Goal: Information Seeking & Learning: Understand process/instructions

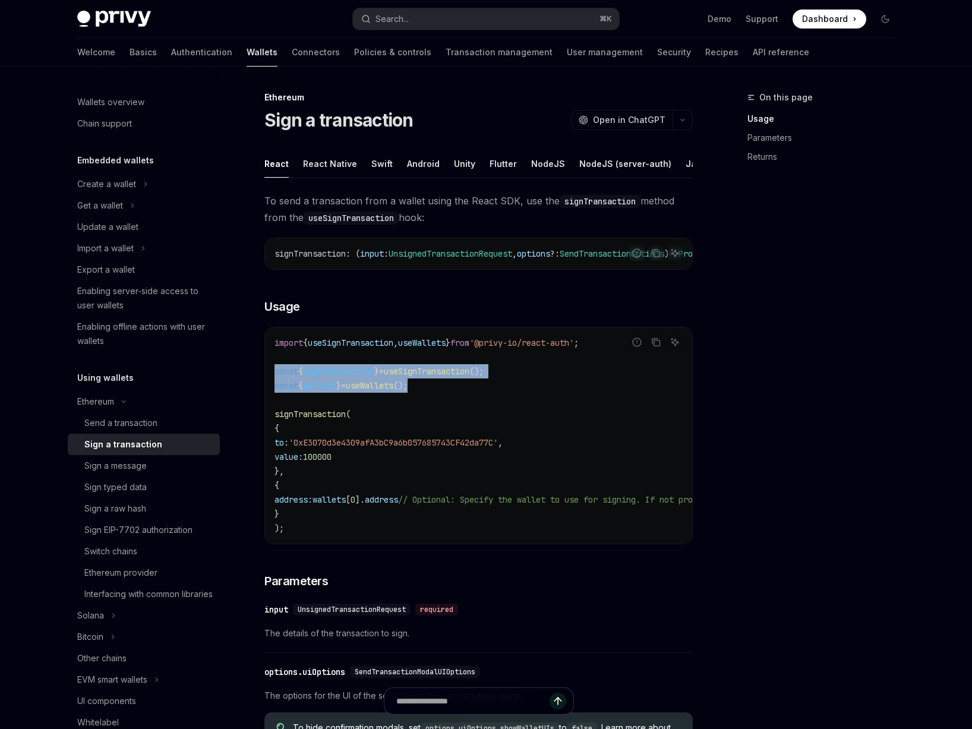
drag, startPoint x: 430, startPoint y: 401, endPoint x: 327, endPoint y: 405, distance: 102.9
click at [275, 389] on code "import { useSignTransaction , useWallets } from '@privy-io/react-auth' ; const …" at bounding box center [586, 436] width 623 height 200
click at [345, 409] on code "import { useSignTransaction , useWallets } from '@privy-io/react-auth' ; const …" at bounding box center [586, 436] width 623 height 200
drag, startPoint x: 440, startPoint y: 403, endPoint x: 371, endPoint y: 410, distance: 69.3
click at [251, 385] on div "Ethereum Sign a transaction OpenAI Open in ChatGPT OpenAI Open in ChatGPT React…" at bounding box center [367, 656] width 656 height 1133
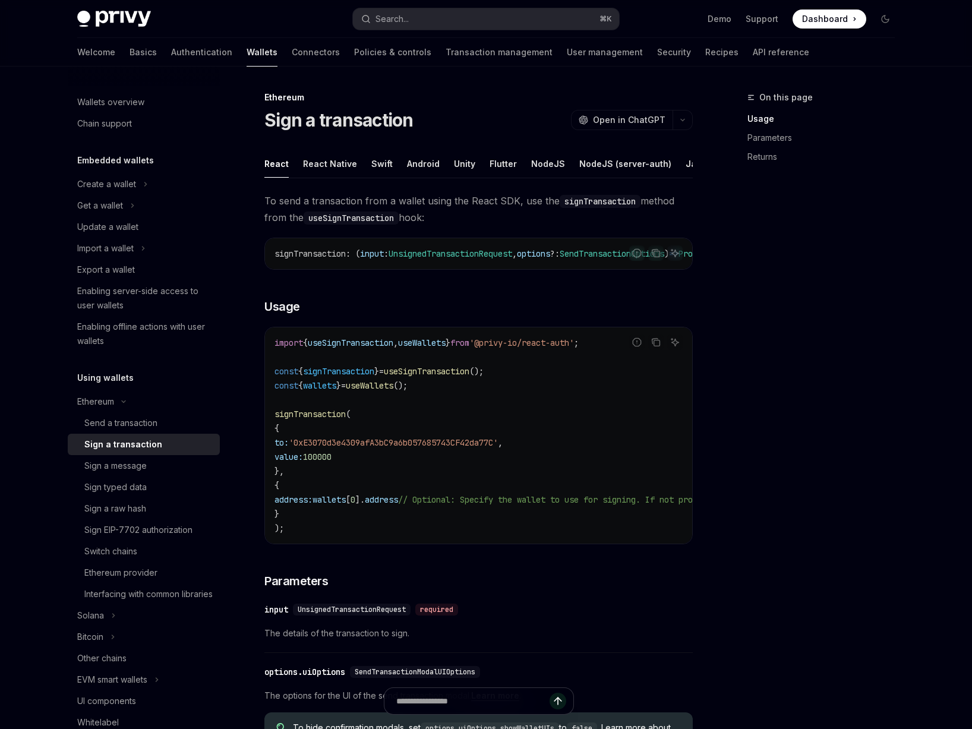
click at [390, 411] on code "import { useSignTransaction , useWallets } from '@privy-io/react-auth' ; const …" at bounding box center [586, 436] width 623 height 200
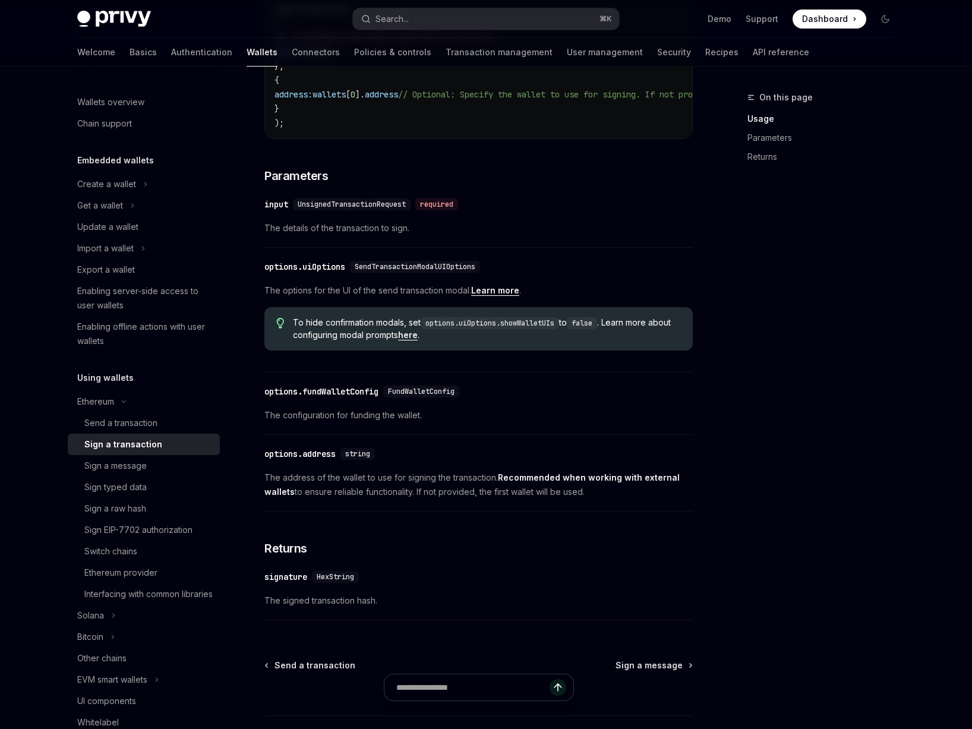
scroll to position [408, 0]
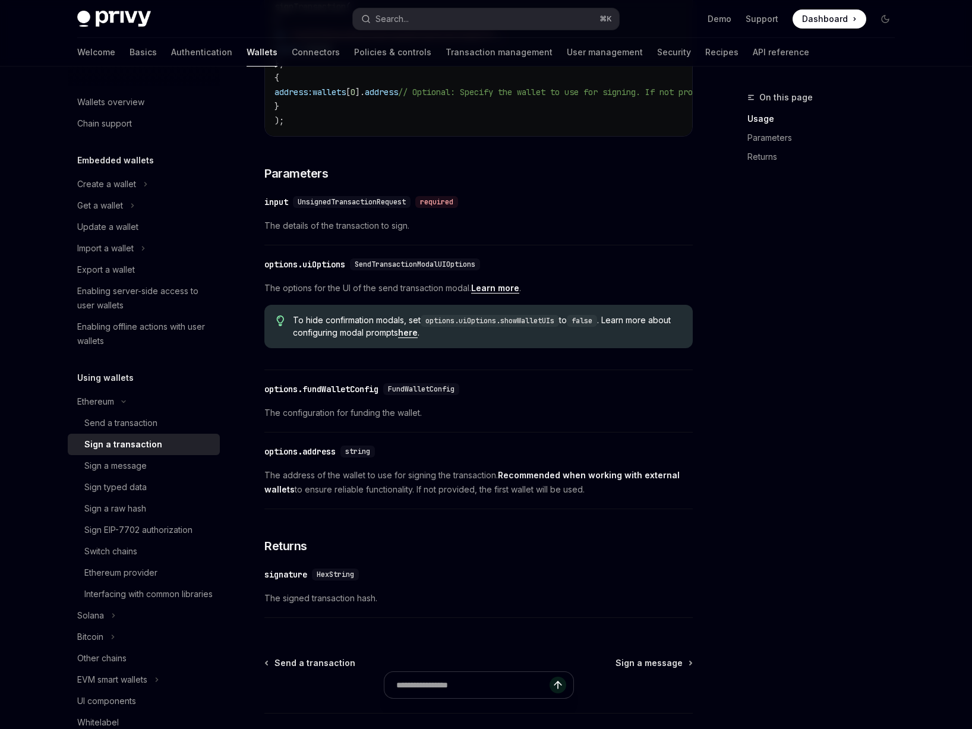
click at [418, 338] on link "here" at bounding box center [408, 332] width 20 height 11
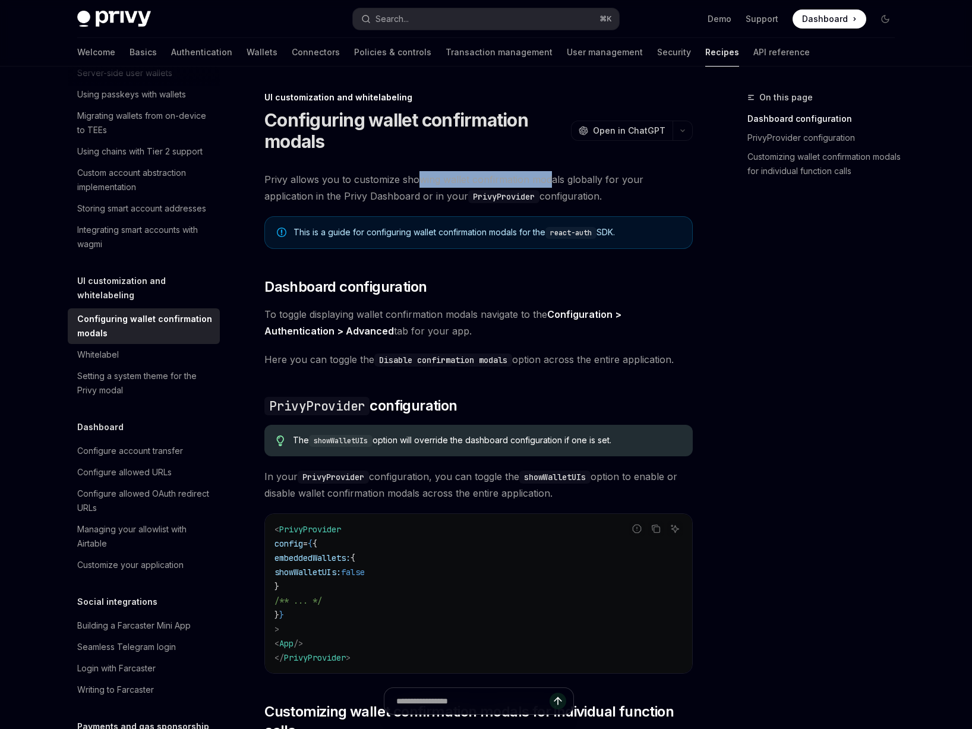
drag, startPoint x: 417, startPoint y: 181, endPoint x: 547, endPoint y: 182, distance: 129.6
click at [547, 182] on span "Privy allows you to customize showing wallet confirmation modals globally for y…" at bounding box center [478, 187] width 428 height 33
drag, startPoint x: 582, startPoint y: 182, endPoint x: 532, endPoint y: 181, distance: 50.0
click at [533, 181] on span "Privy allows you to customize showing wallet confirmation modals globally for y…" at bounding box center [478, 187] width 428 height 33
click at [532, 181] on span "Privy allows you to customize showing wallet confirmation modals globally for y…" at bounding box center [478, 187] width 428 height 33
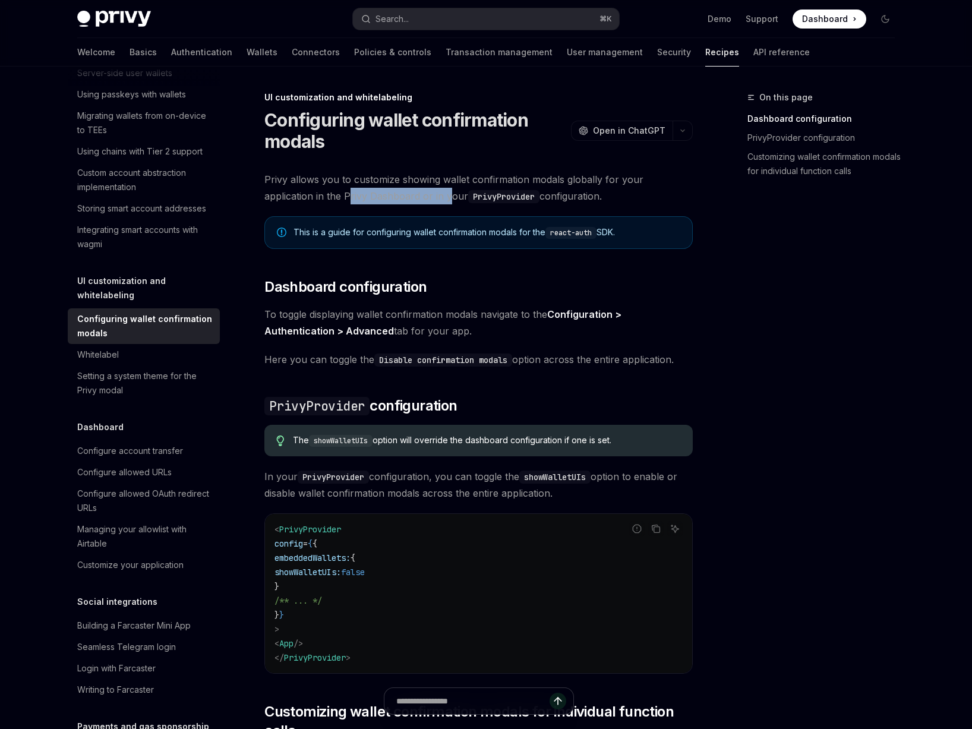
drag, startPoint x: 296, startPoint y: 197, endPoint x: 396, endPoint y: 196, distance: 100.4
click at [396, 196] on span "Privy allows you to customize showing wallet confirmation modals globally for y…" at bounding box center [478, 187] width 428 height 33
click at [504, 198] on span "Privy allows you to customize showing wallet confirmation modals globally for y…" at bounding box center [478, 187] width 428 height 33
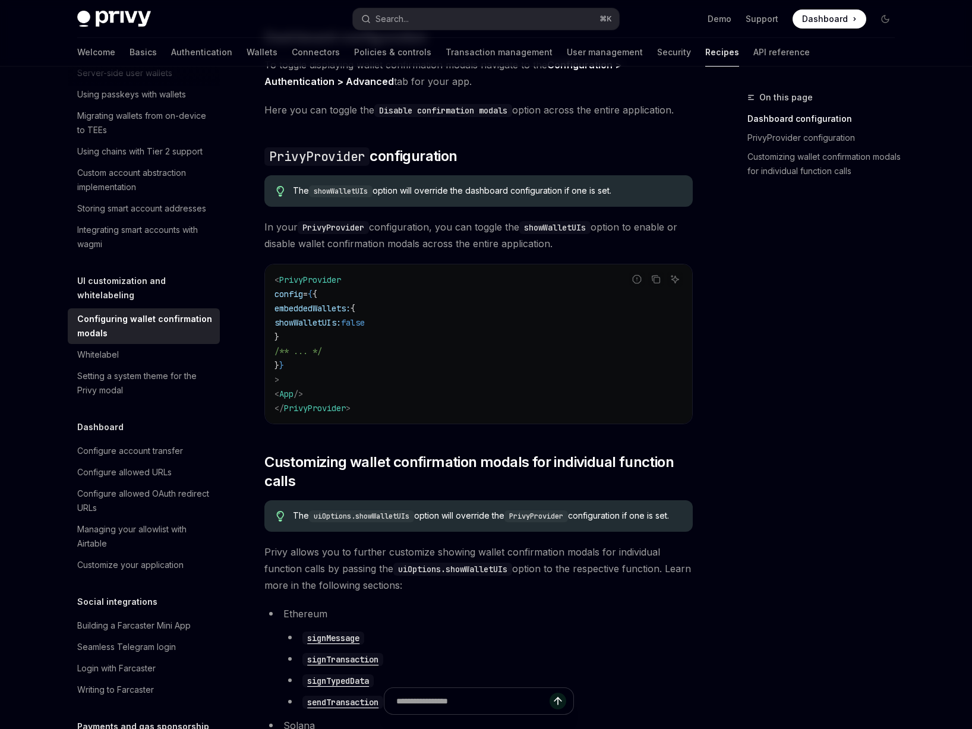
scroll to position [252, 0]
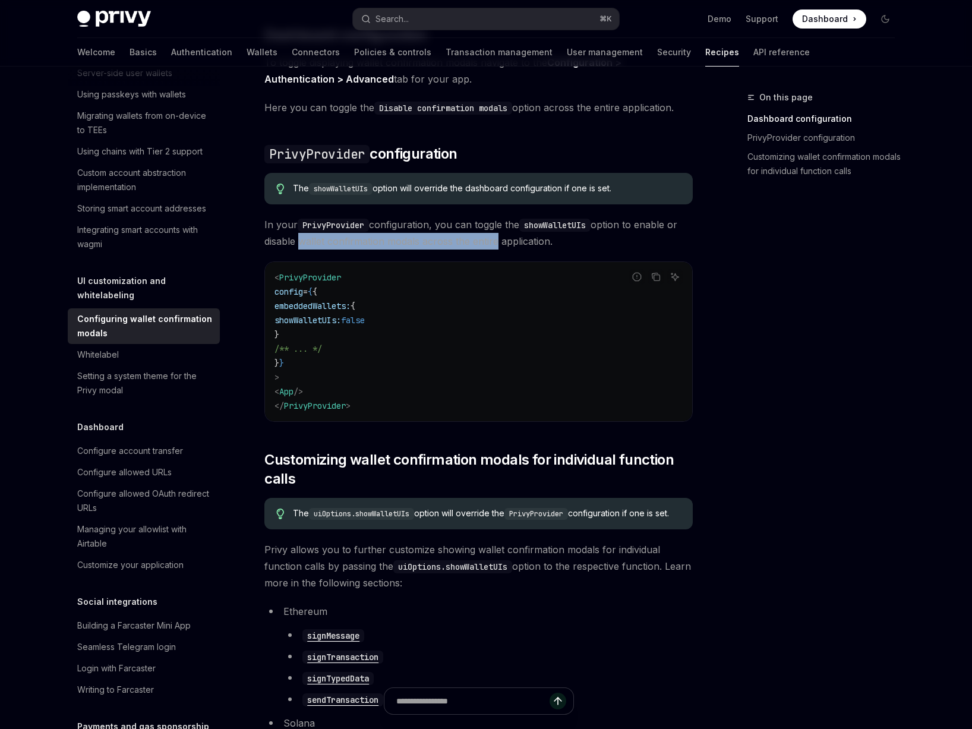
drag, startPoint x: 295, startPoint y: 242, endPoint x: 516, endPoint y: 245, distance: 221.1
click at [504, 244] on span "In your PrivyProvider configuration, you can toggle the showWalletUIs option to…" at bounding box center [478, 232] width 428 height 33
drag, startPoint x: 521, startPoint y: 243, endPoint x: 356, endPoint y: 244, distance: 165.2
click at [356, 244] on span "In your PrivyProvider configuration, you can toggle the showWalletUIs option to…" at bounding box center [478, 232] width 428 height 33
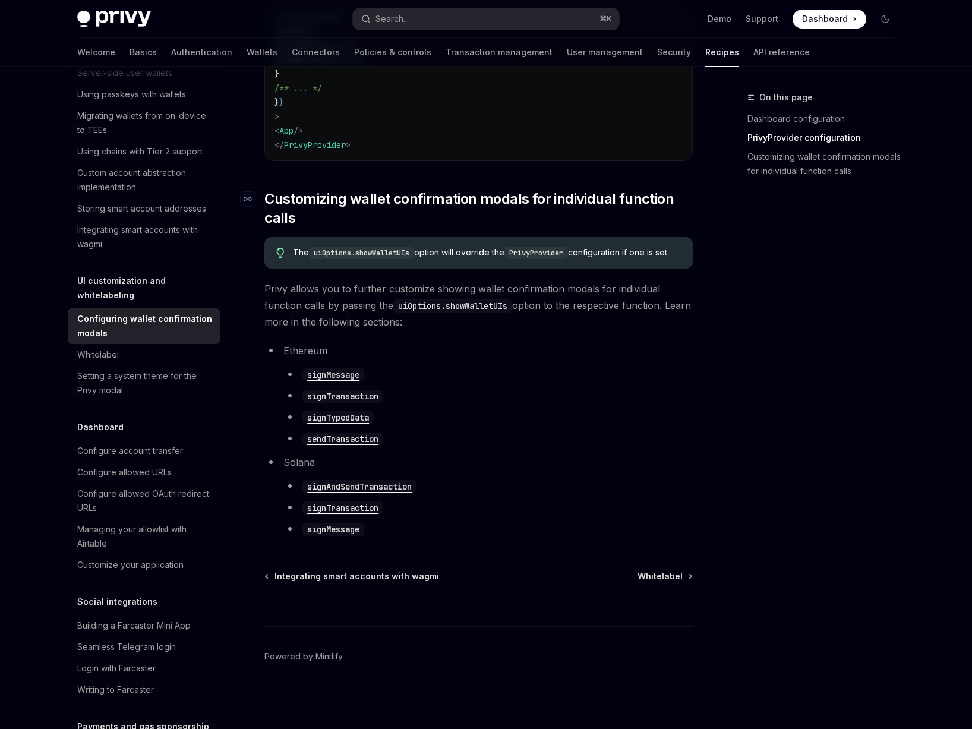
scroll to position [525, 0]
drag, startPoint x: 426, startPoint y: 289, endPoint x: 551, endPoint y: 289, distance: 124.8
click at [516, 288] on span "Privy allows you to further customize showing wallet confirmation modals for in…" at bounding box center [478, 305] width 428 height 50
drag, startPoint x: 564, startPoint y: 288, endPoint x: 461, endPoint y: 288, distance: 102.8
click at [462, 289] on span "Privy allows you to further customize showing wallet confirmation modals for in…" at bounding box center [478, 305] width 428 height 50
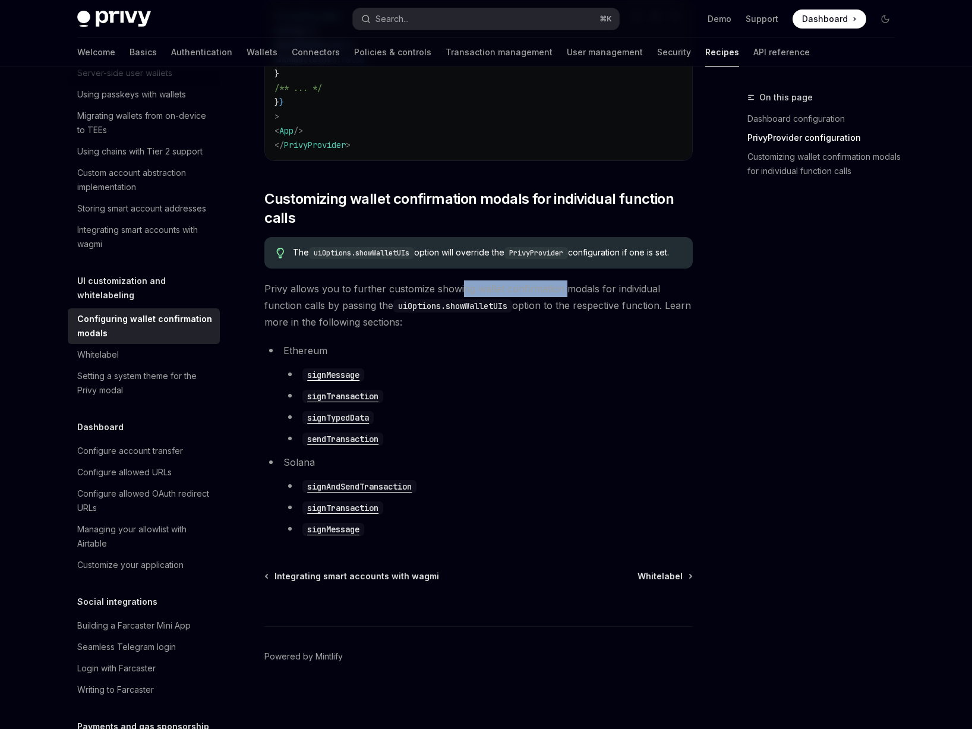
click at [460, 288] on span "Privy allows you to further customize showing wallet confirmation modals for in…" at bounding box center [478, 305] width 428 height 50
drag, startPoint x: 280, startPoint y: 302, endPoint x: 374, endPoint y: 304, distance: 93.9
click at [374, 304] on span "Privy allows you to further customize showing wallet confirmation modals for in…" at bounding box center [478, 305] width 428 height 50
drag, startPoint x: 380, startPoint y: 318, endPoint x: 338, endPoint y: 316, distance: 42.9
click at [338, 316] on span "Privy allows you to further customize showing wallet confirmation modals for in…" at bounding box center [478, 305] width 428 height 50
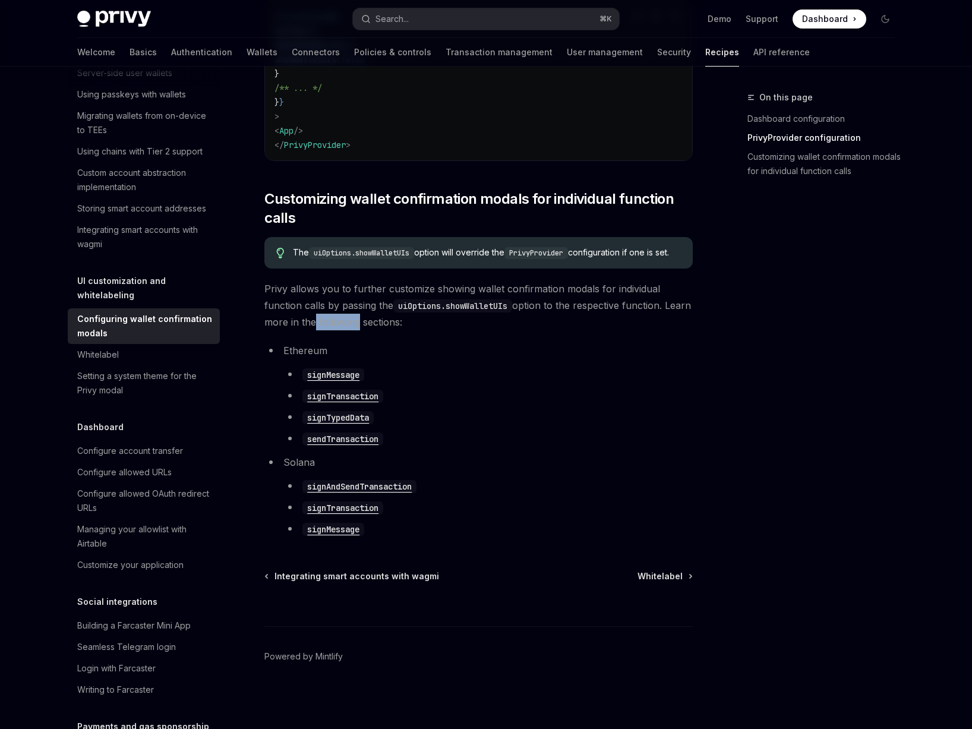
click at [338, 316] on span "Privy allows you to further customize showing wallet confirmation modals for in…" at bounding box center [478, 305] width 428 height 50
drag, startPoint x: 332, startPoint y: 305, endPoint x: 388, endPoint y: 311, distance: 56.7
click at [376, 306] on span "Privy allows you to further customize showing wallet confirmation modals for in…" at bounding box center [478, 305] width 428 height 50
drag, startPoint x: 408, startPoint y: 317, endPoint x: 326, endPoint y: 315, distance: 81.4
click at [327, 315] on span "Privy allows you to further customize showing wallet confirmation modals for in…" at bounding box center [478, 305] width 428 height 50
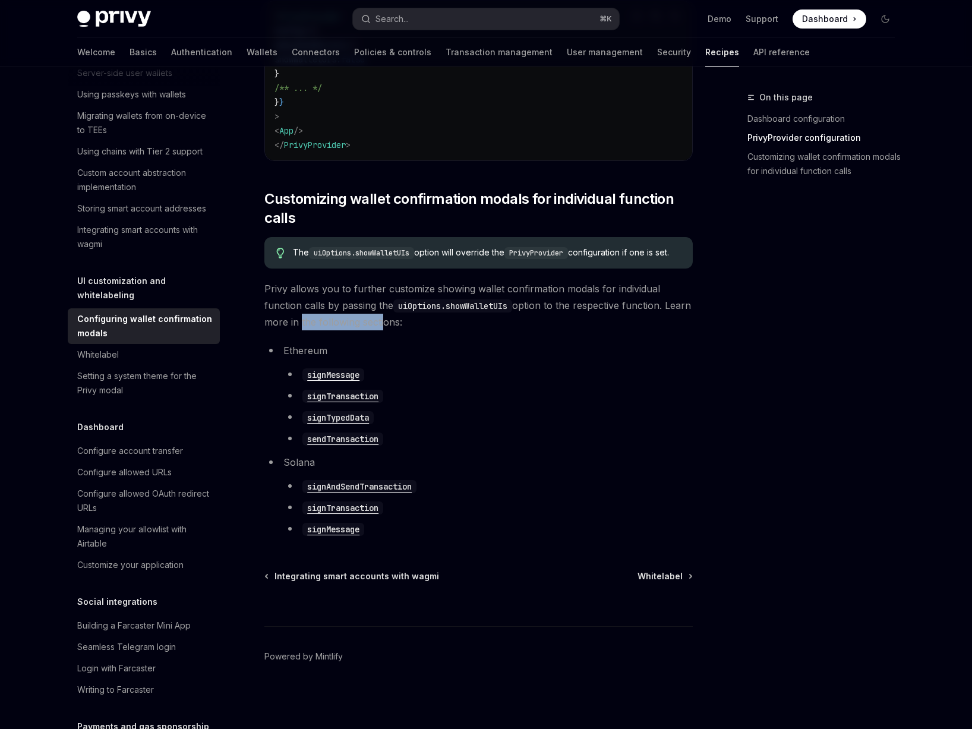
click at [326, 315] on span "Privy allows you to further customize showing wallet confirmation modals for in…" at bounding box center [478, 305] width 428 height 50
drag, startPoint x: 312, startPoint y: 323, endPoint x: 416, endPoint y: 322, distance: 104.0
click at [403, 322] on span "Privy allows you to further customize showing wallet confirmation modals for in…" at bounding box center [478, 305] width 428 height 50
drag, startPoint x: 416, startPoint y: 322, endPoint x: 363, endPoint y: 323, distance: 53.5
click at [368, 324] on span "Privy allows you to further customize showing wallet confirmation modals for in…" at bounding box center [478, 305] width 428 height 50
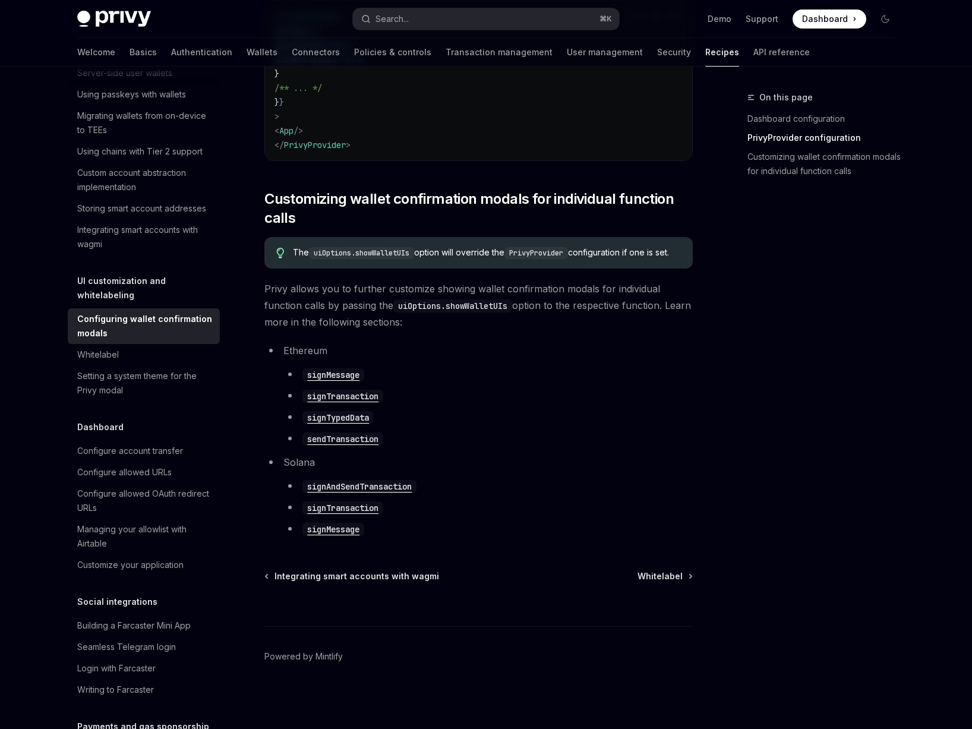
click at [354, 322] on span "Privy allows you to further customize showing wallet confirmation modals for in…" at bounding box center [478, 305] width 428 height 50
click at [386, 486] on code "signAndSendTransaction" at bounding box center [359, 486] width 114 height 13
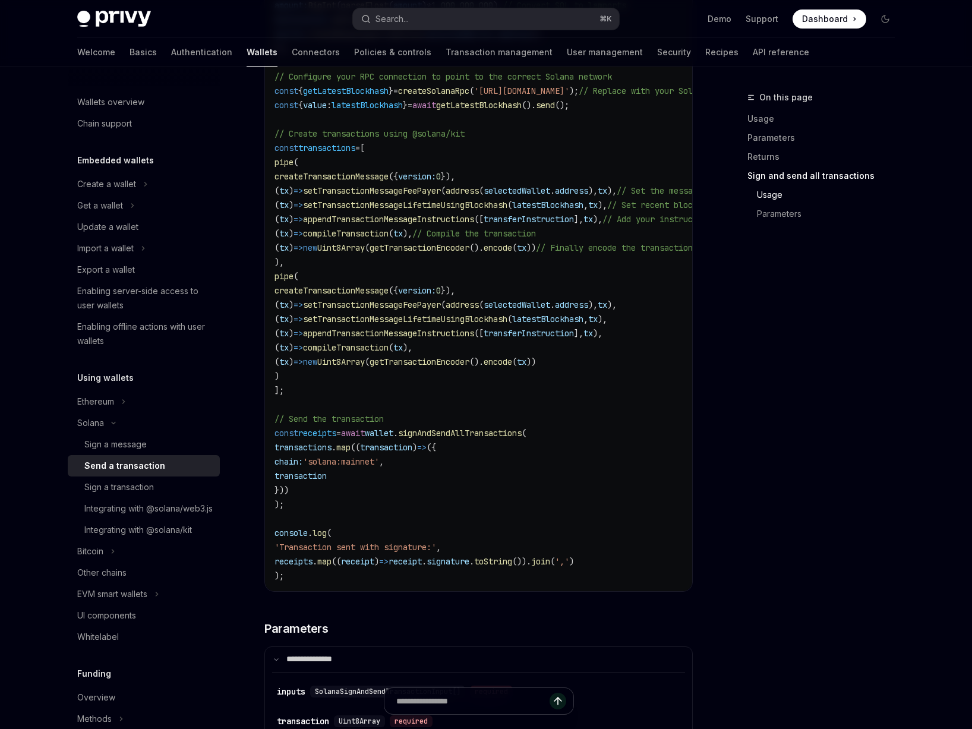
scroll to position [1950, 0]
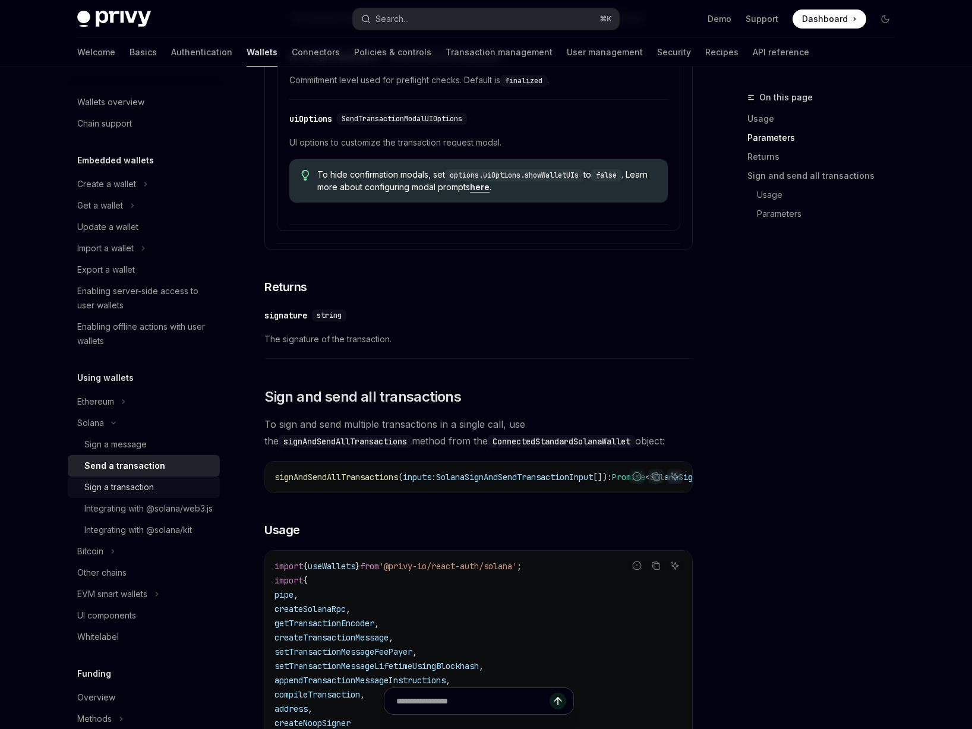
click at [140, 484] on div "Sign a transaction" at bounding box center [119, 487] width 70 height 14
type textarea "*"
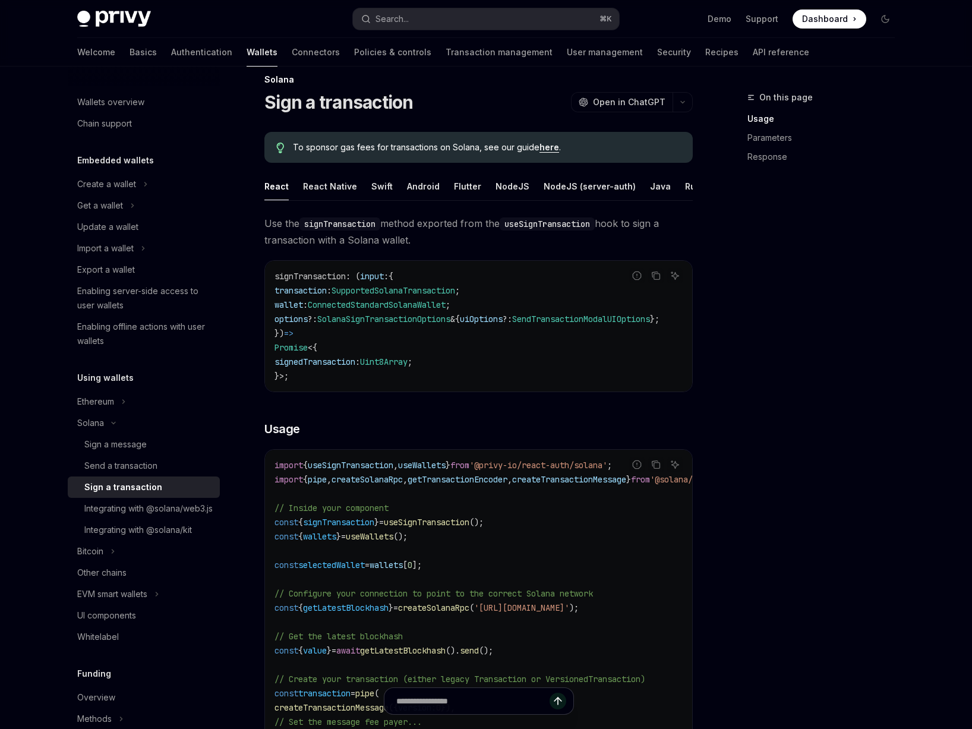
scroll to position [53, 0]
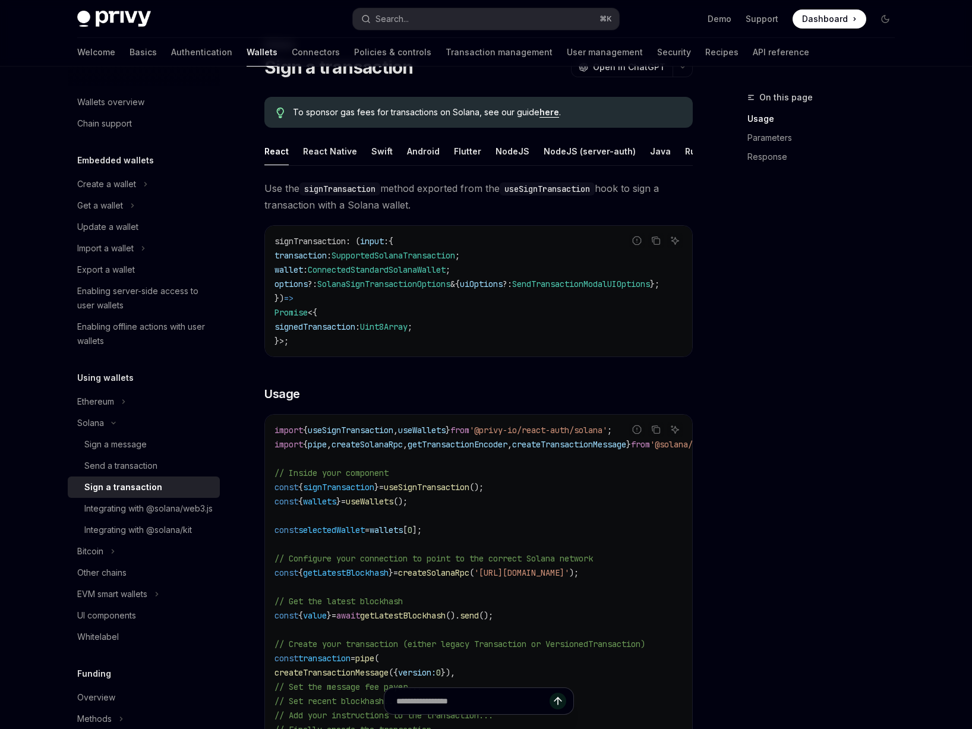
click at [552, 111] on link "here" at bounding box center [550, 112] width 20 height 11
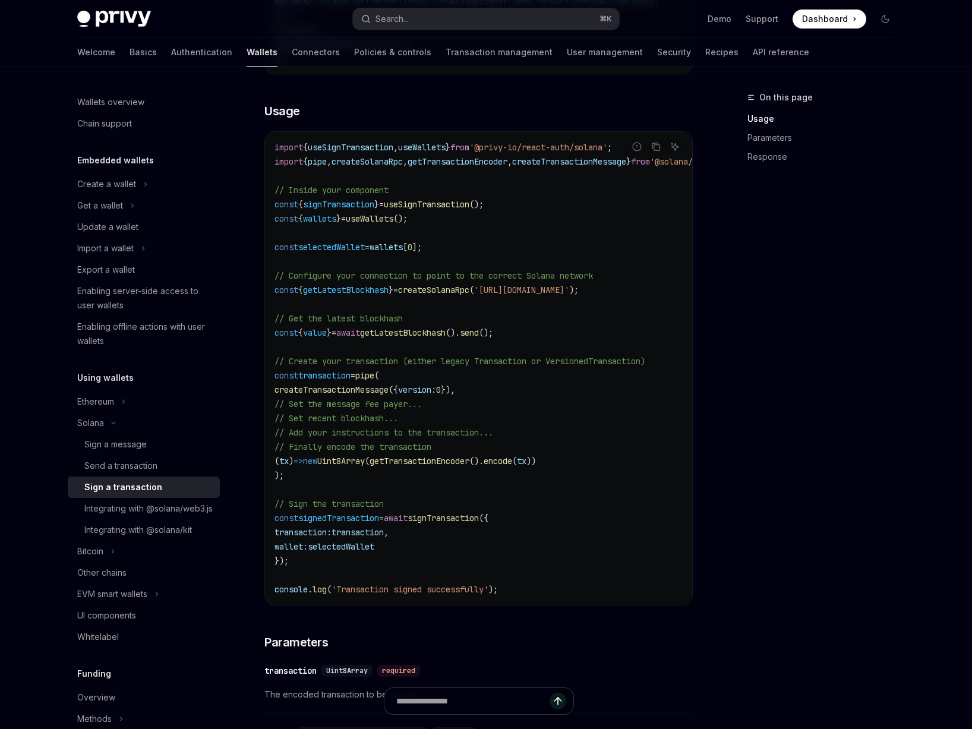
scroll to position [336, 0]
drag, startPoint x: 610, startPoint y: 289, endPoint x: 579, endPoint y: 286, distance: 31.6
click at [579, 286] on code "import { useSignTransaction , useWallets } from '@privy-io/react-auth/solana' ;…" at bounding box center [510, 368] width 471 height 456
click at [579, 280] on span "// Configure your connection to point to the correct Solana network" at bounding box center [434, 275] width 319 height 11
drag, startPoint x: 502, startPoint y: 313, endPoint x: 490, endPoint y: 312, distance: 11.3
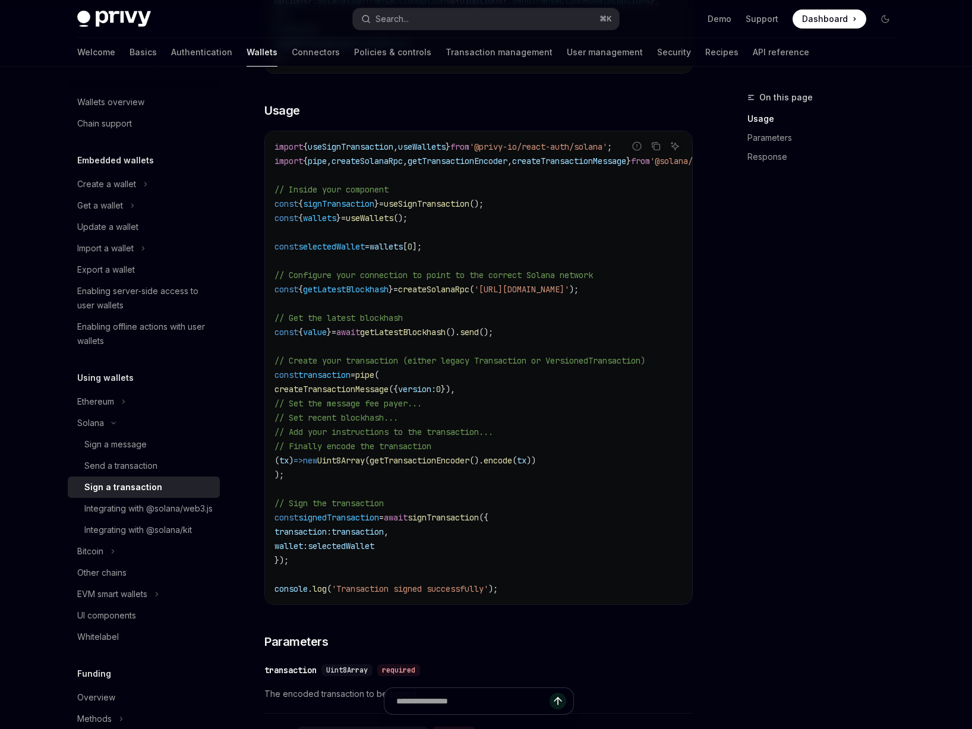
click at [490, 312] on code "import { useSignTransaction , useWallets } from '@privy-io/react-auth/solana' ;…" at bounding box center [510, 368] width 471 height 456
click at [511, 319] on code "import { useSignTransaction , useWallets } from '@privy-io/react-auth/solana' ;…" at bounding box center [510, 368] width 471 height 456
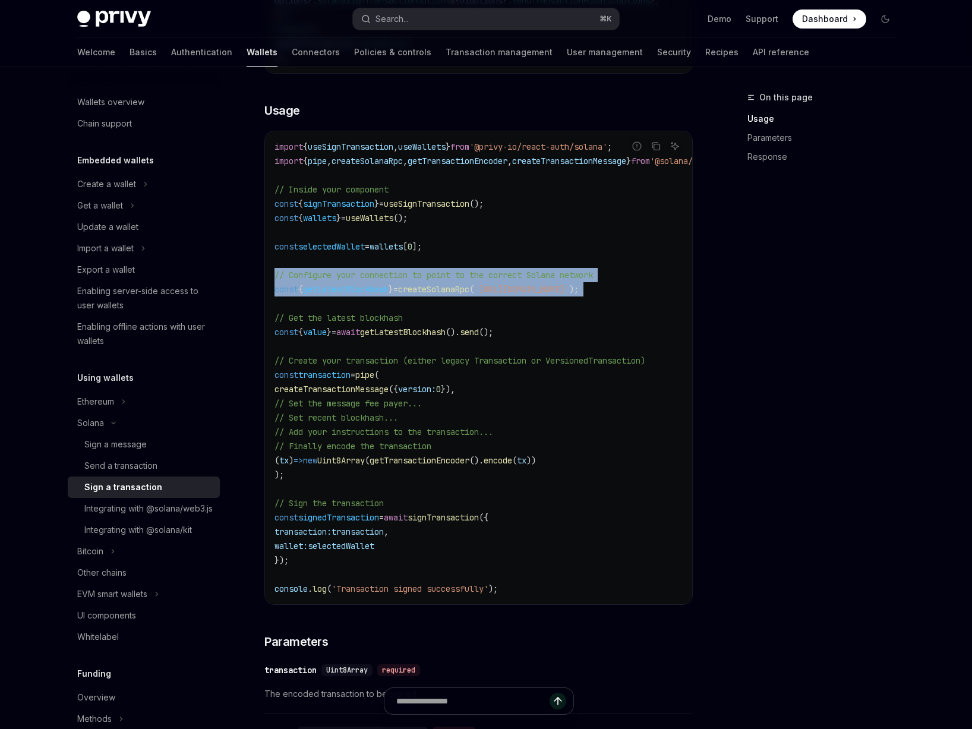
drag, startPoint x: 436, startPoint y: 319, endPoint x: 316, endPoint y: 306, distance: 121.3
click at [275, 294] on code "import { useSignTransaction , useWallets } from '@privy-io/react-auth/solana' ;…" at bounding box center [510, 368] width 471 height 456
click at [321, 309] on code "import { useSignTransaction , useWallets } from '@privy-io/react-auth/solana' ;…" at bounding box center [510, 368] width 471 height 456
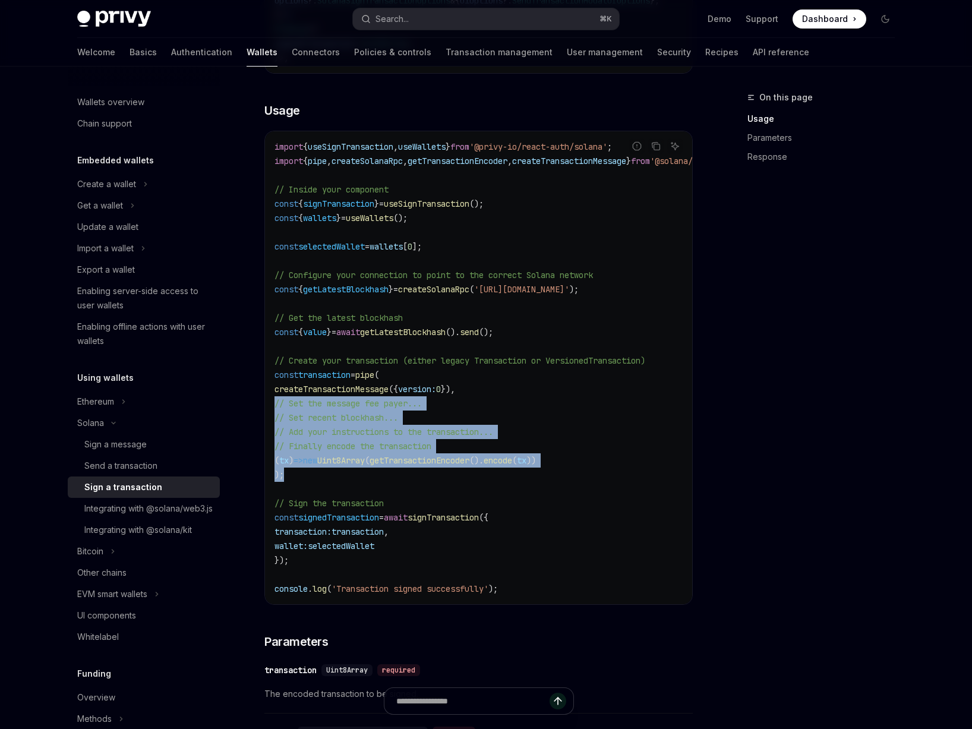
drag, startPoint x: 302, startPoint y: 490, endPoint x: 296, endPoint y: 427, distance: 63.3
click at [278, 424] on code "import { useSignTransaction , useWallets } from '@privy-io/react-auth/solana' ;…" at bounding box center [510, 368] width 471 height 456
click at [350, 423] on span "// Set recent blockhash..." at bounding box center [337, 417] width 124 height 11
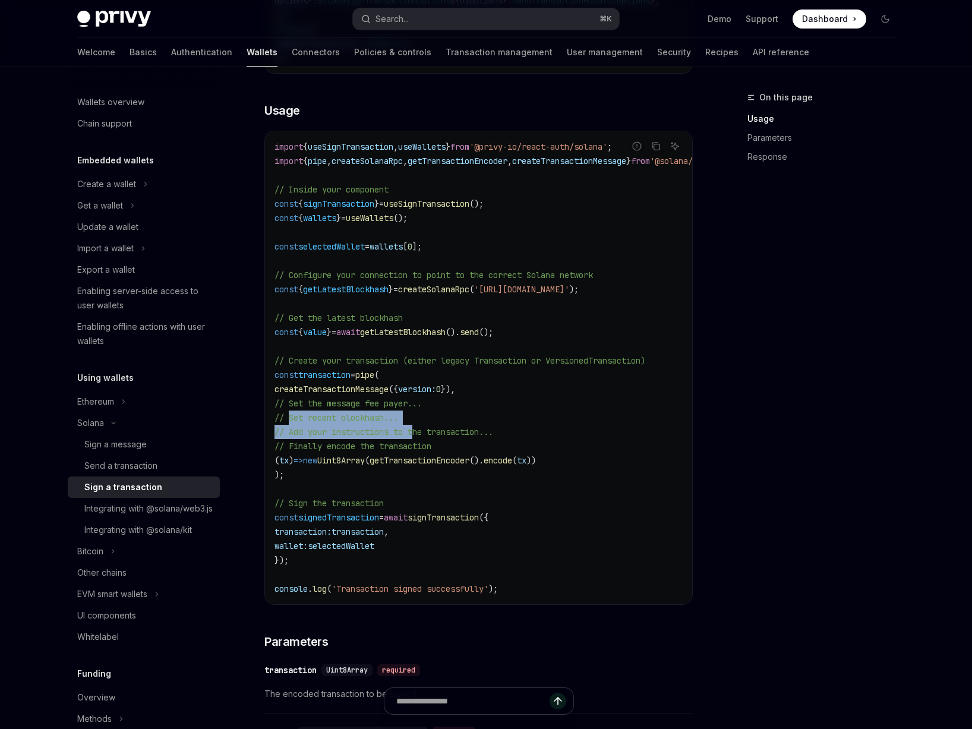
drag, startPoint x: 292, startPoint y: 434, endPoint x: 417, endPoint y: 440, distance: 125.5
click at [417, 440] on code "import { useSignTransaction , useWallets } from '@privy-io/react-auth/solana' ;…" at bounding box center [510, 368] width 471 height 456
drag, startPoint x: 467, startPoint y: 453, endPoint x: 346, endPoint y: 434, distance: 122.1
click at [346, 434] on code "import { useSignTransaction , useWallets } from '@privy-io/react-auth/solana' ;…" at bounding box center [510, 368] width 471 height 456
click at [346, 423] on span "// Set recent blockhash..." at bounding box center [337, 417] width 124 height 11
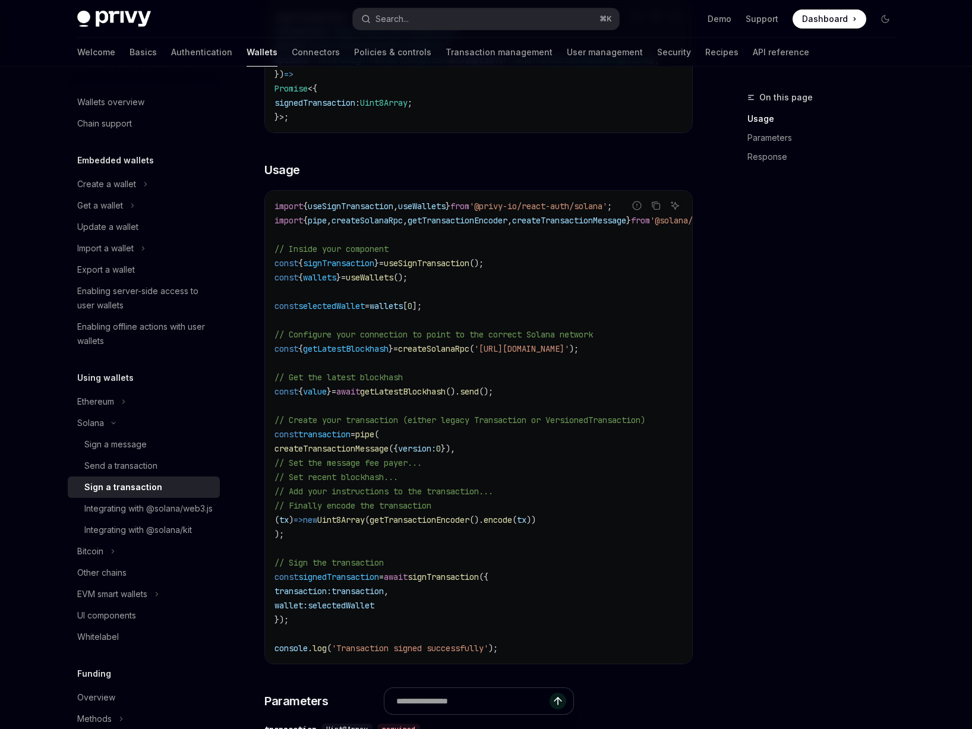
scroll to position [279, 0]
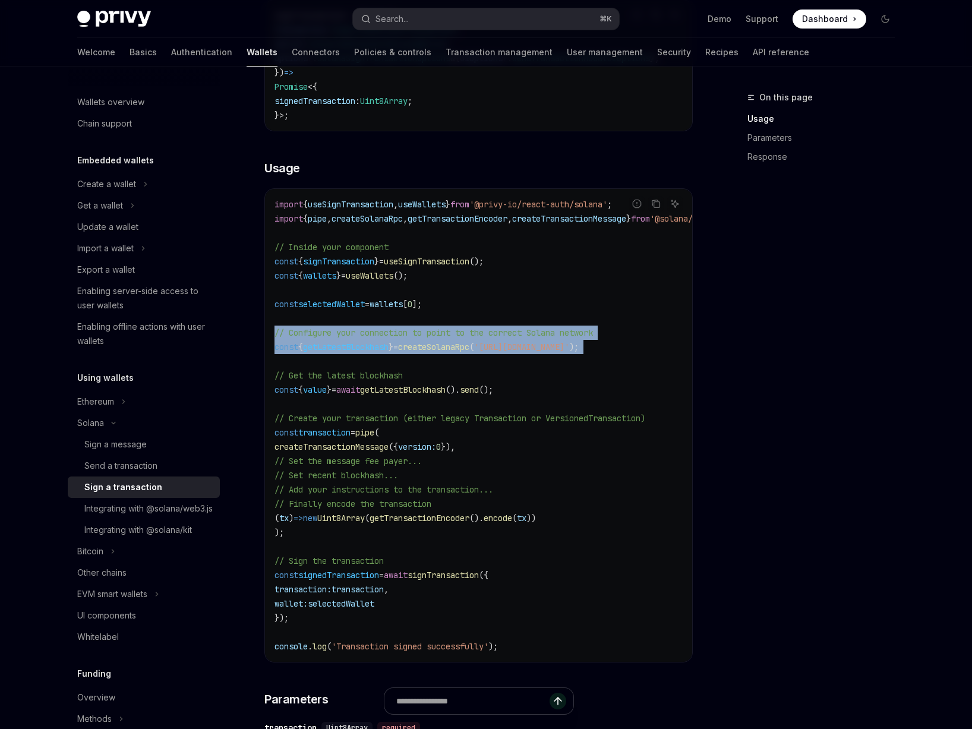
drag, startPoint x: 440, startPoint y: 372, endPoint x: 275, endPoint y: 349, distance: 167.3
click at [275, 349] on code "import { useSignTransaction , useWallets } from '@privy-io/react-auth/solana' ;…" at bounding box center [510, 425] width 471 height 456
click at [343, 373] on code "import { useSignTransaction , useWallets } from '@privy-io/react-auth/solana' ;…" at bounding box center [510, 425] width 471 height 456
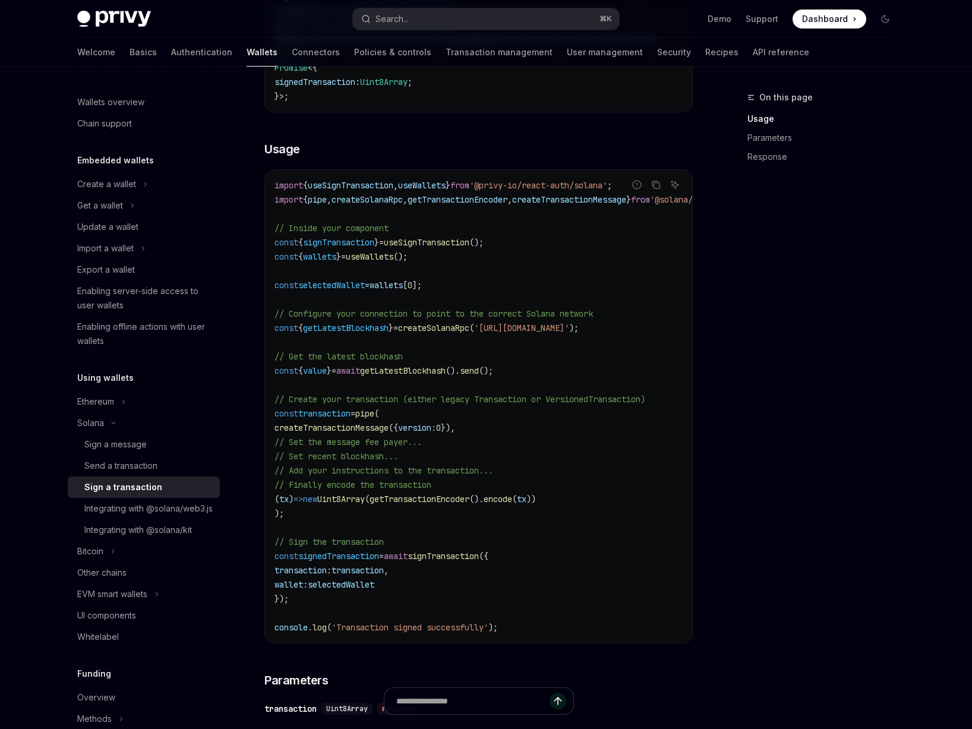
scroll to position [300, 0]
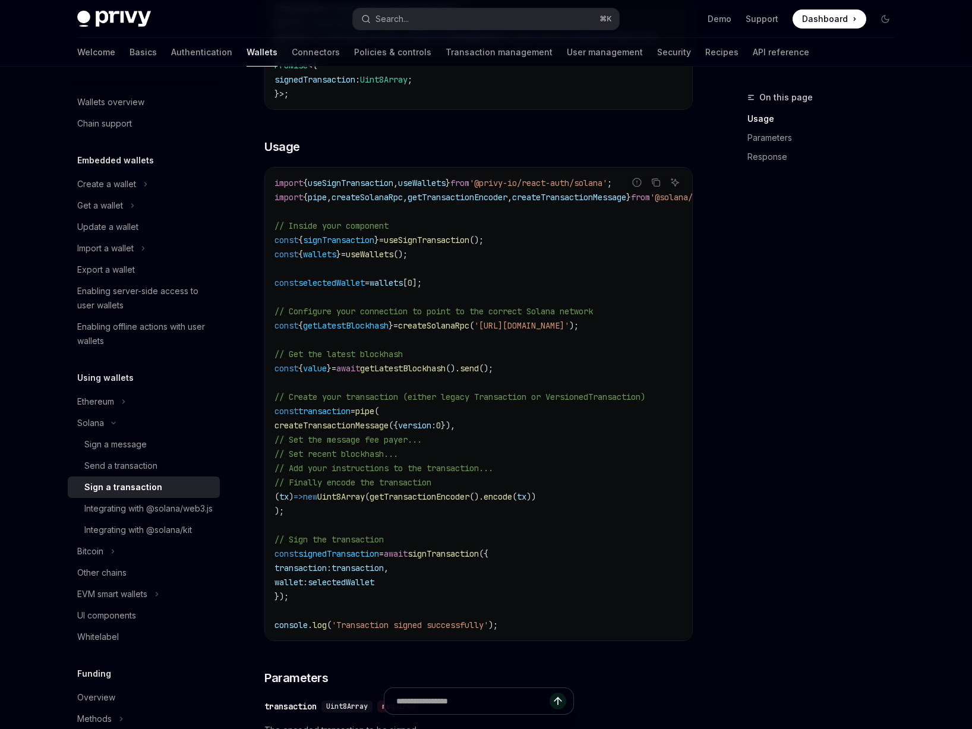
click at [500, 263] on code "import { useSignTransaction , useWallets } from '@privy-io/react-auth/solana' ;…" at bounding box center [510, 404] width 471 height 456
drag, startPoint x: 515, startPoint y: 257, endPoint x: 272, endPoint y: 256, distance: 243.1
click at [272, 256] on div "import { useSignTransaction , useWallets } from '@privy-io/react-auth/solana' ;…" at bounding box center [478, 404] width 427 height 473
copy span "const { signTransaction } = useSignTransaction ();"
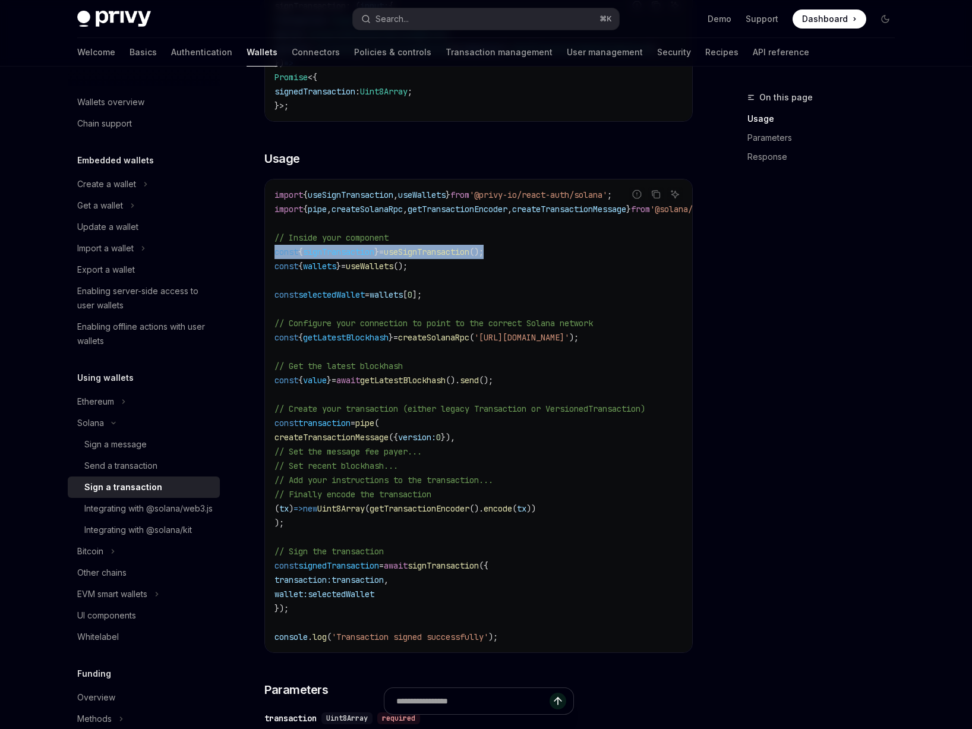
scroll to position [281, 0]
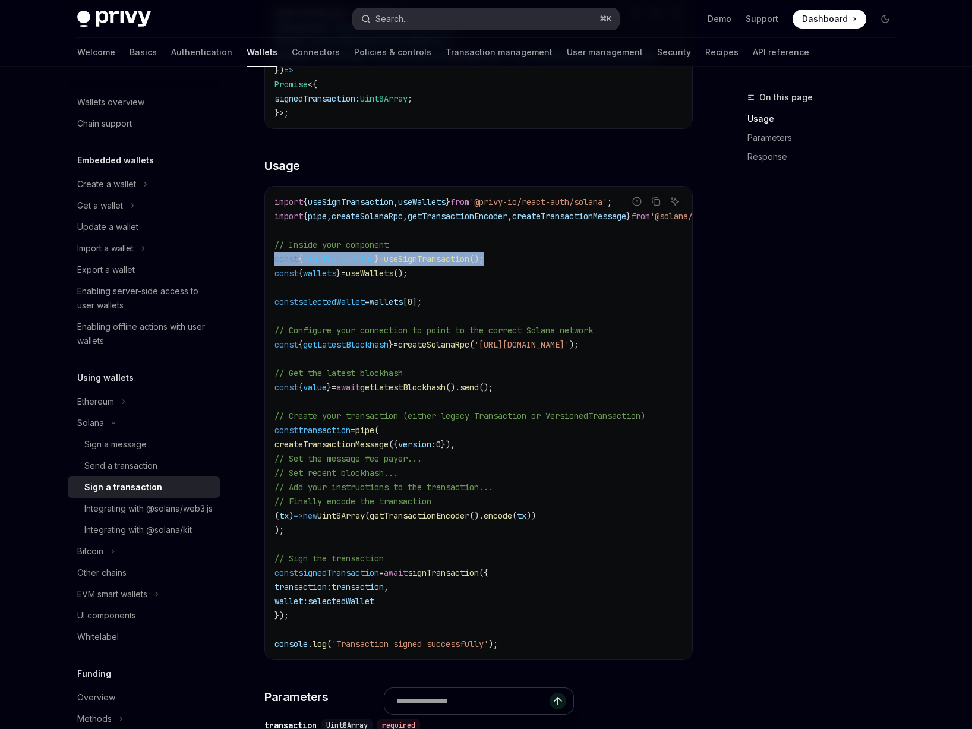
click at [445, 15] on button "Search... ⌘ K" at bounding box center [486, 18] width 266 height 21
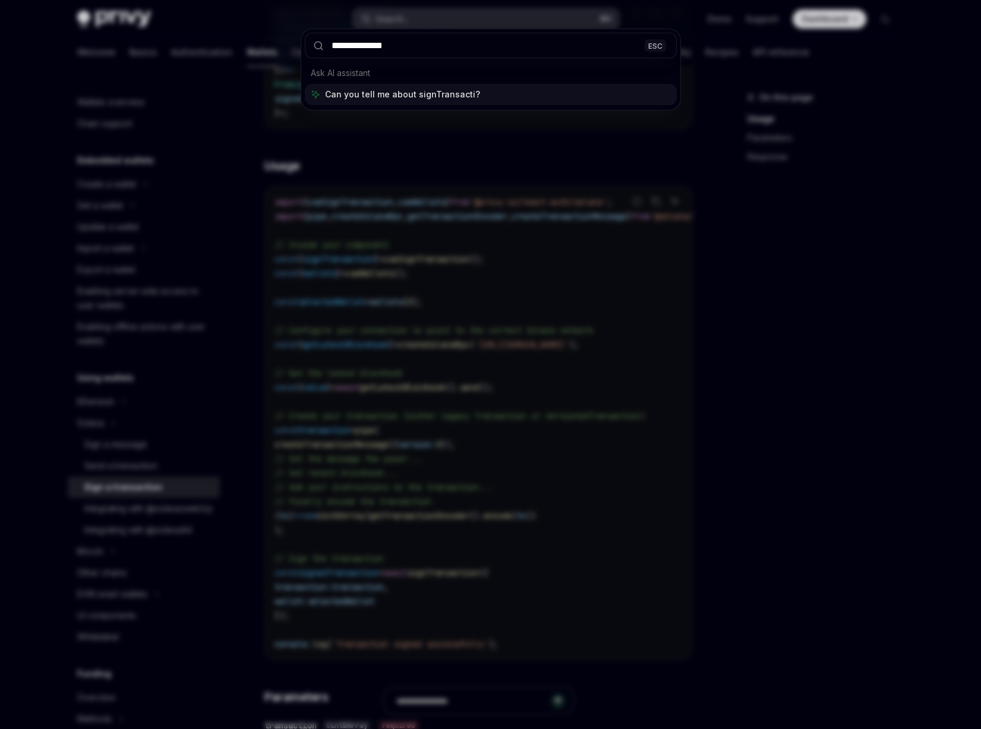
type input "**********"
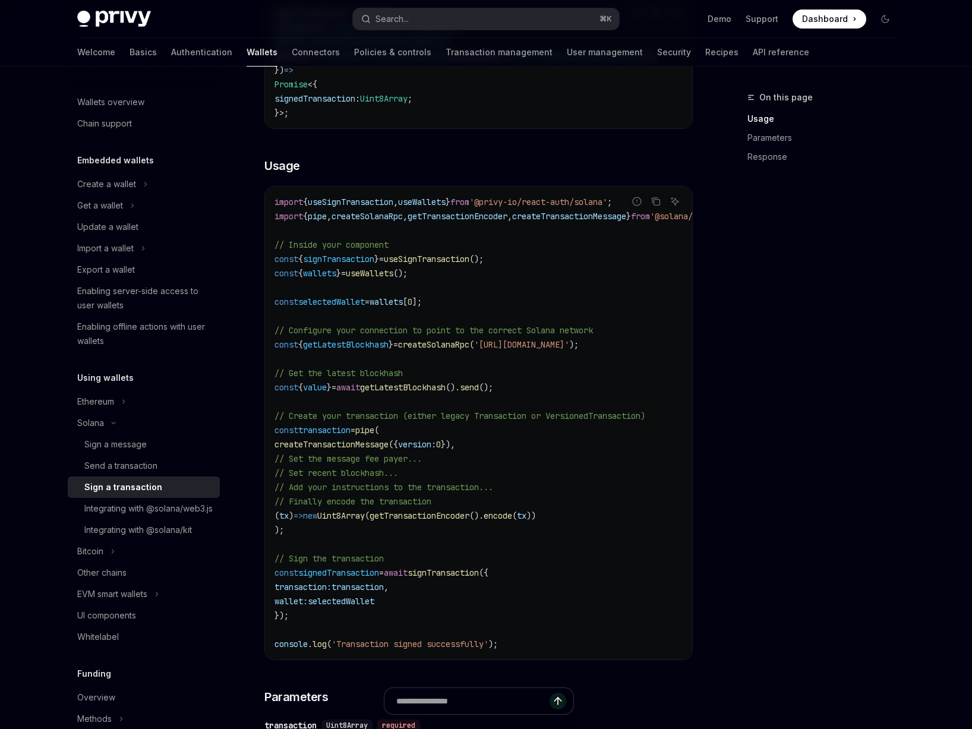
type textarea "*"
click at [399, 20] on div "Search..." at bounding box center [392, 19] width 33 height 14
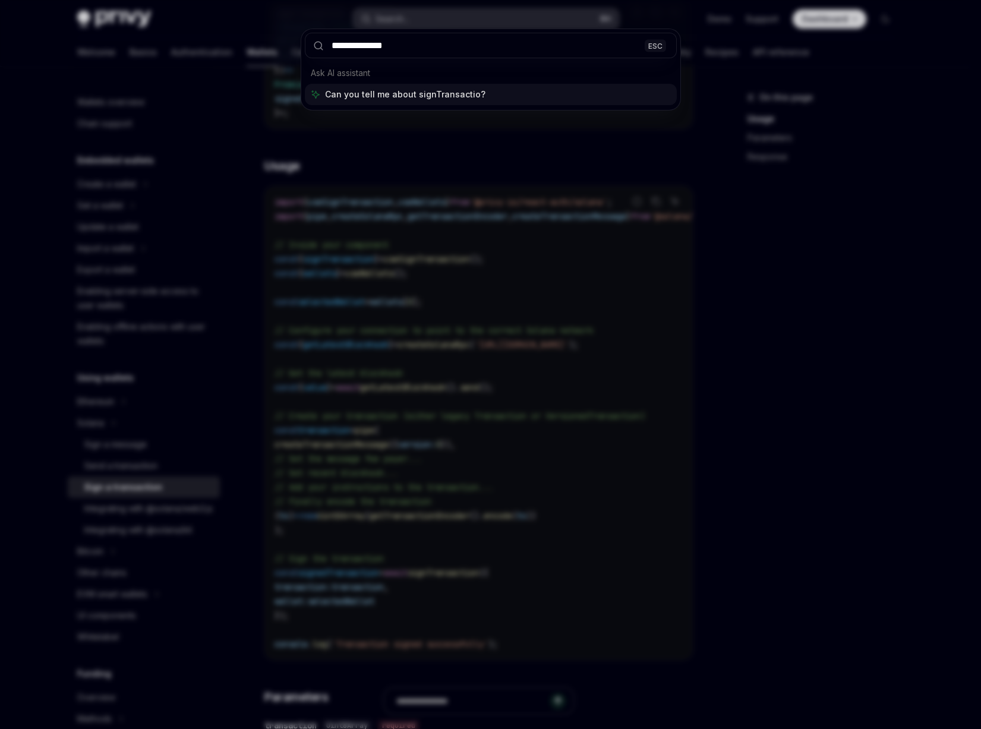
type input "**********"
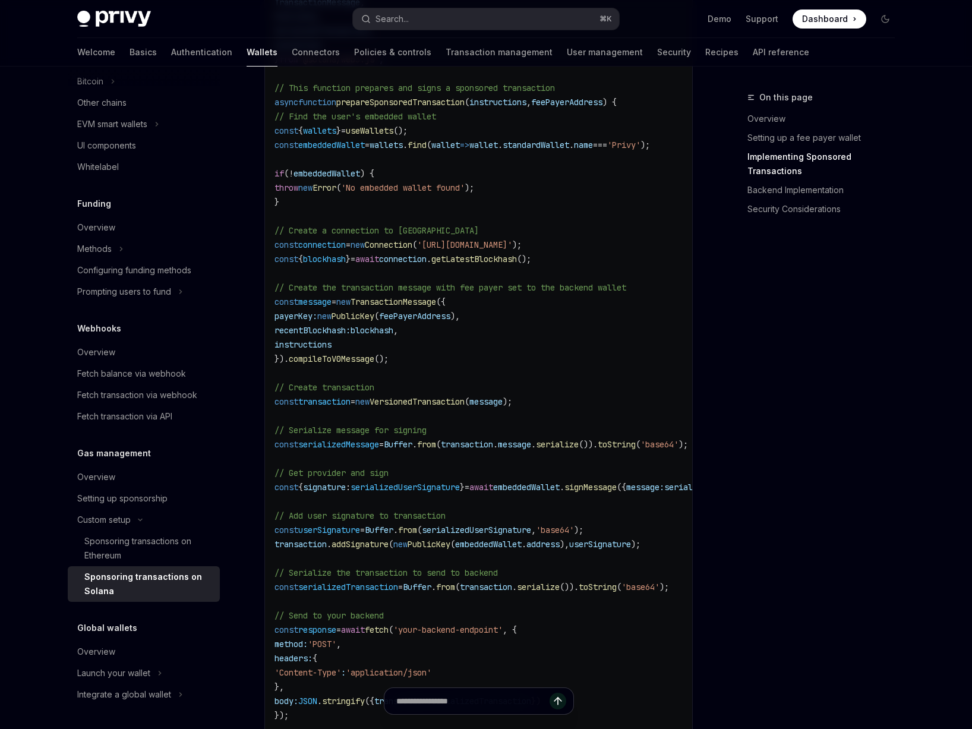
scroll to position [1123, 0]
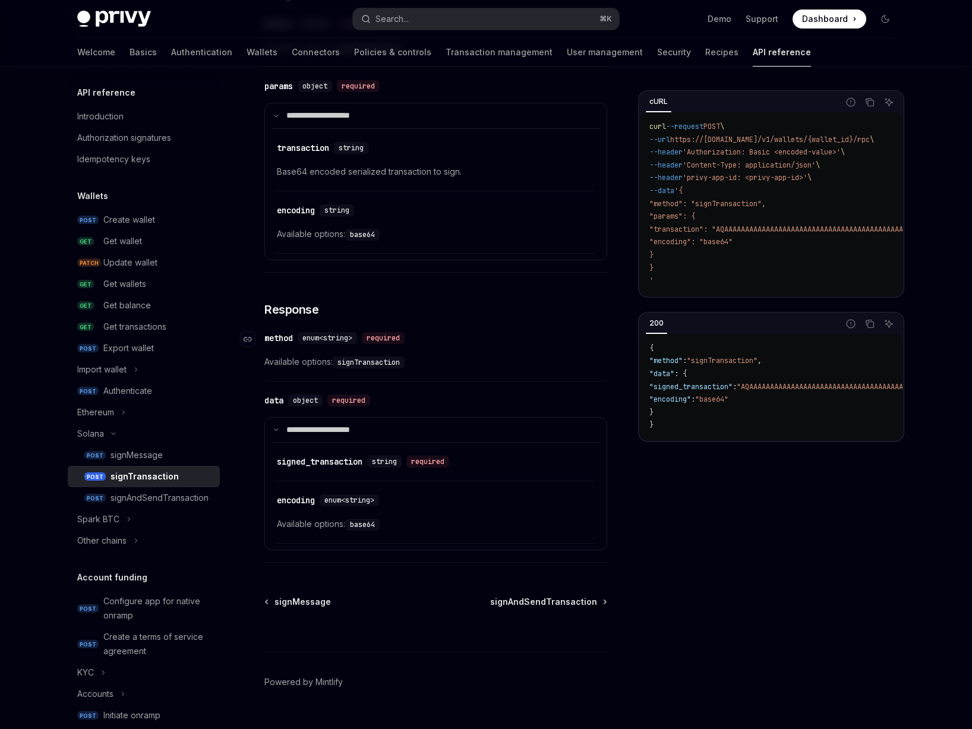
scroll to position [566, 0]
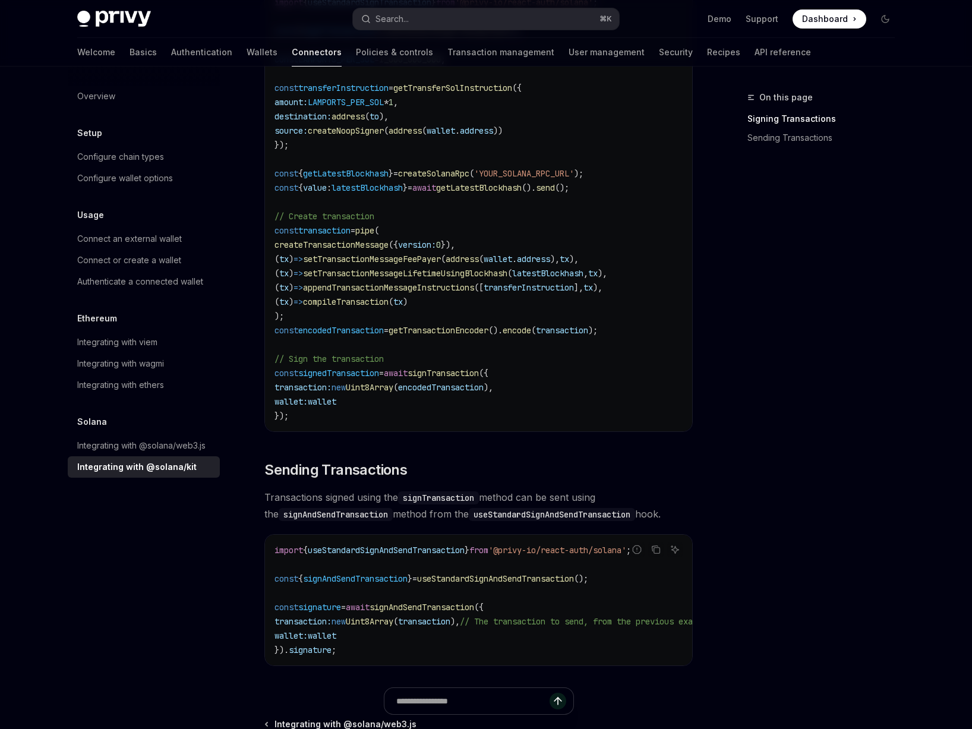
scroll to position [659, 0]
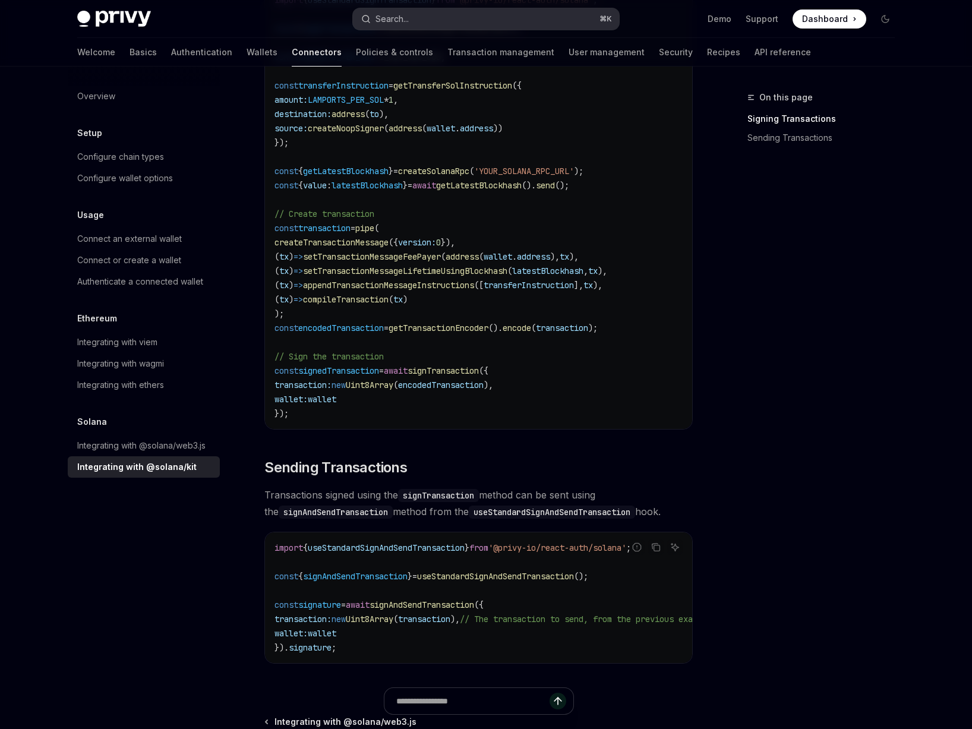
click at [401, 22] on div "Search..." at bounding box center [392, 19] width 33 height 14
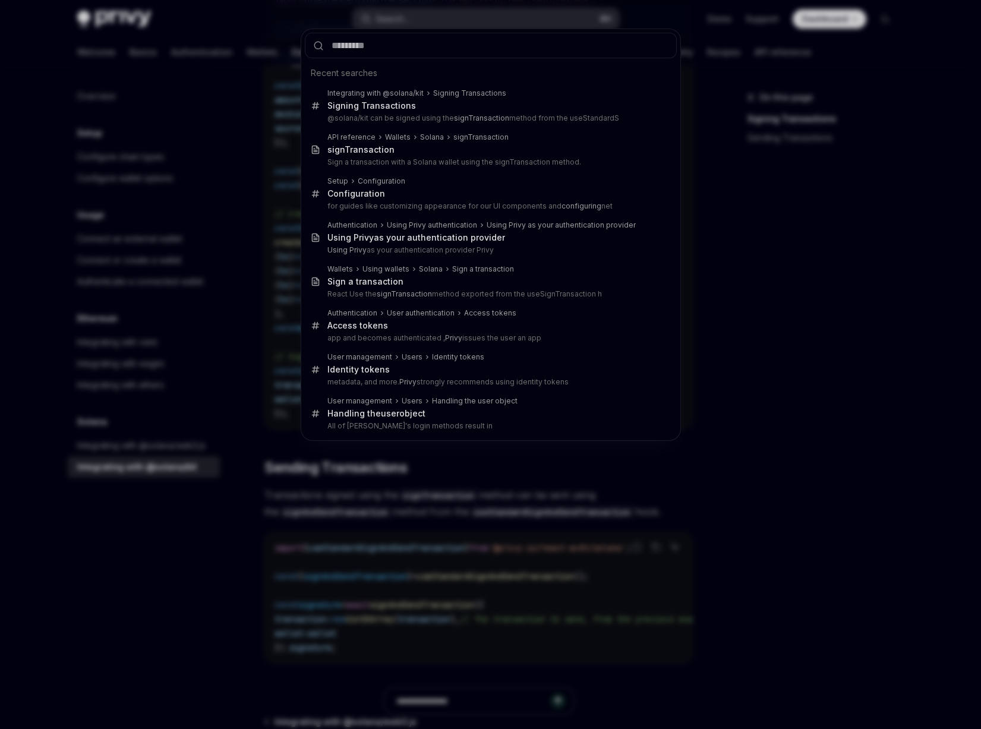
type input "********"
click at [746, 302] on div "Recent searches Integrating with @solana/kit Signing Transactions Signing Trans…" at bounding box center [490, 364] width 981 height 729
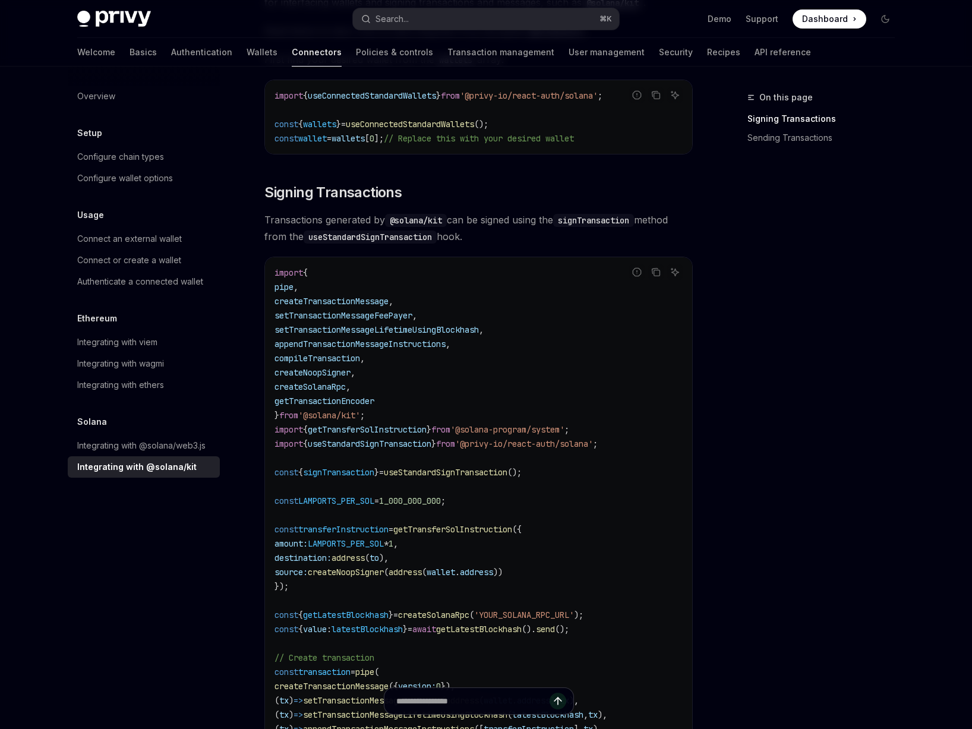
scroll to position [216, 0]
drag, startPoint x: 540, startPoint y: 218, endPoint x: 507, endPoint y: 220, distance: 32.8
click at [507, 220] on span "Transactions generated by @solana/kit can be signed using the signTransaction m…" at bounding box center [478, 227] width 428 height 33
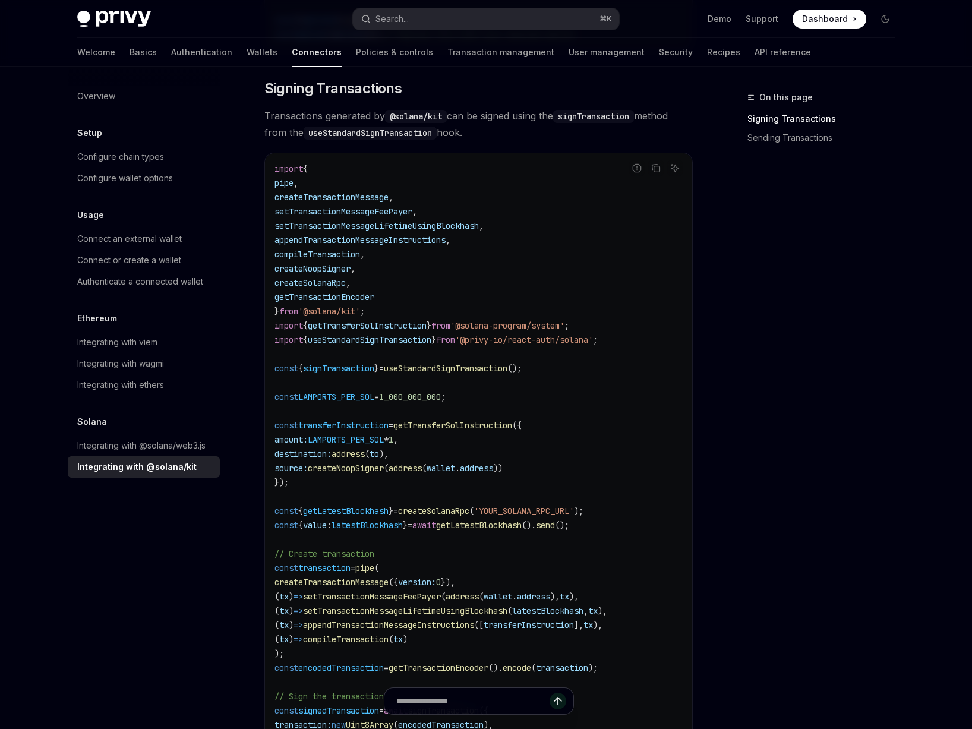
scroll to position [566, 0]
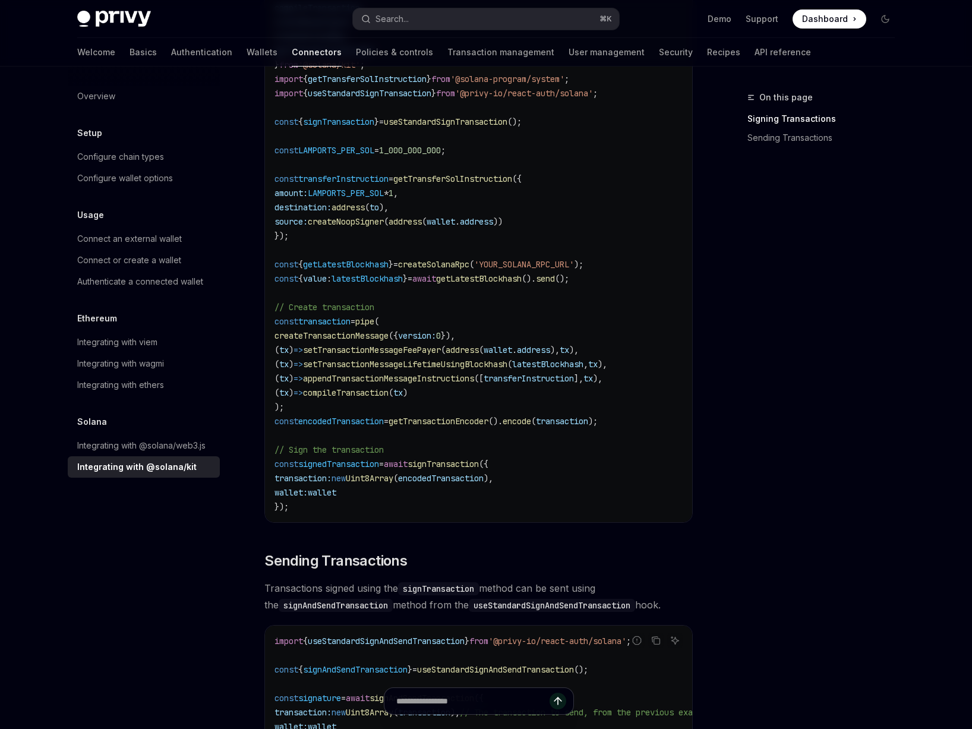
click at [336, 494] on span "wallet" at bounding box center [322, 492] width 29 height 11
copy span "wallet"
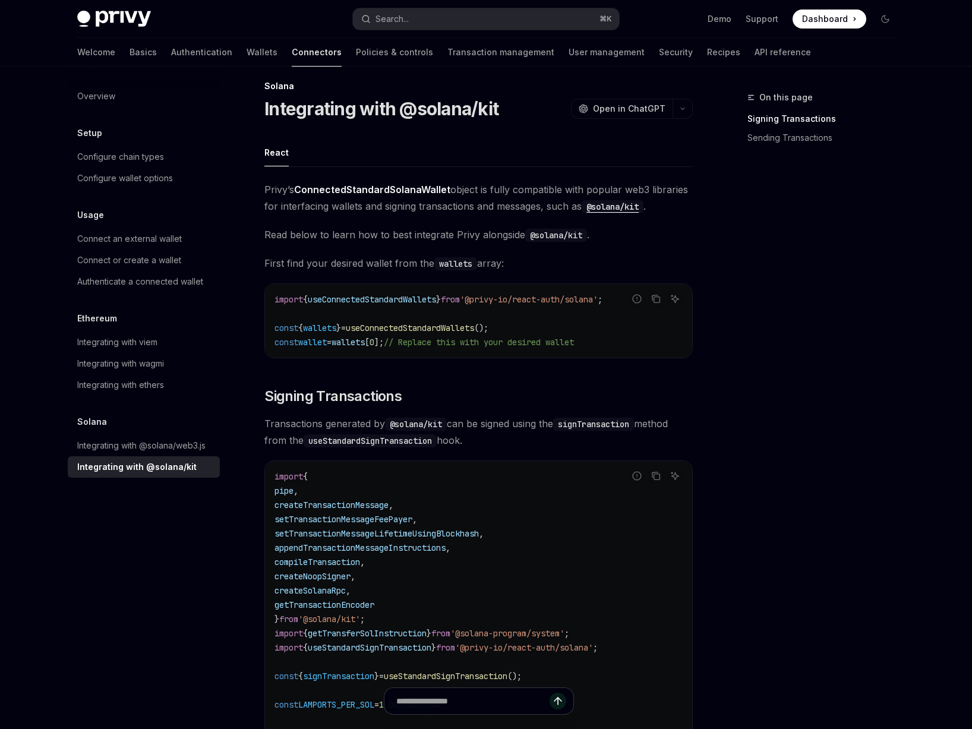
scroll to position [0, 0]
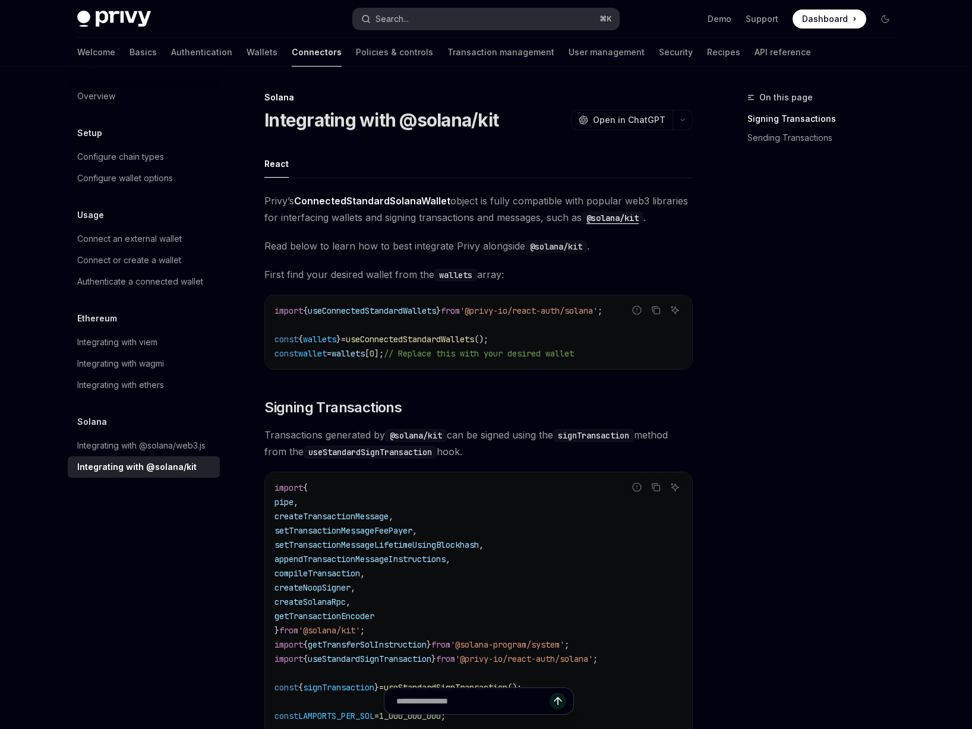
click at [437, 22] on button "Search... ⌘ K" at bounding box center [486, 18] width 266 height 21
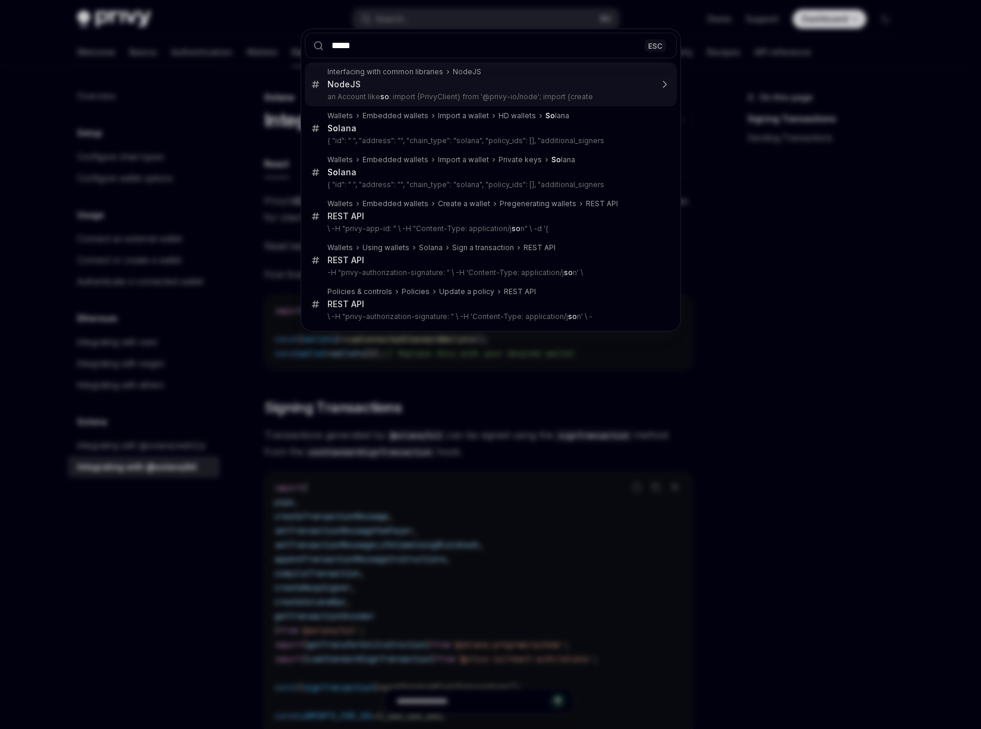
type input "******"
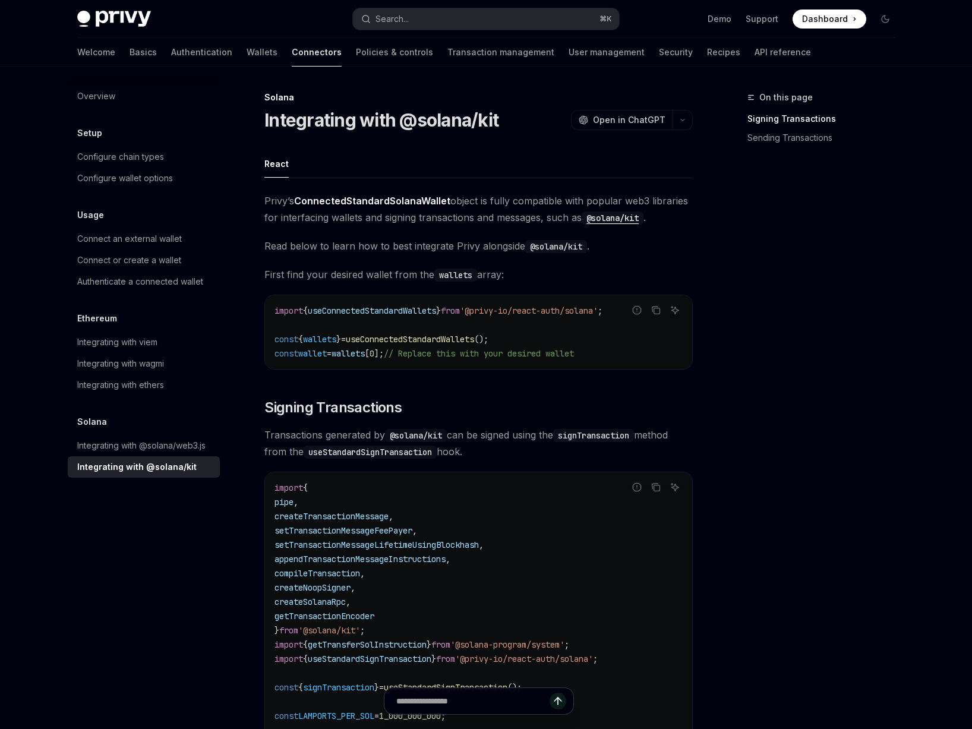
type textarea "*"
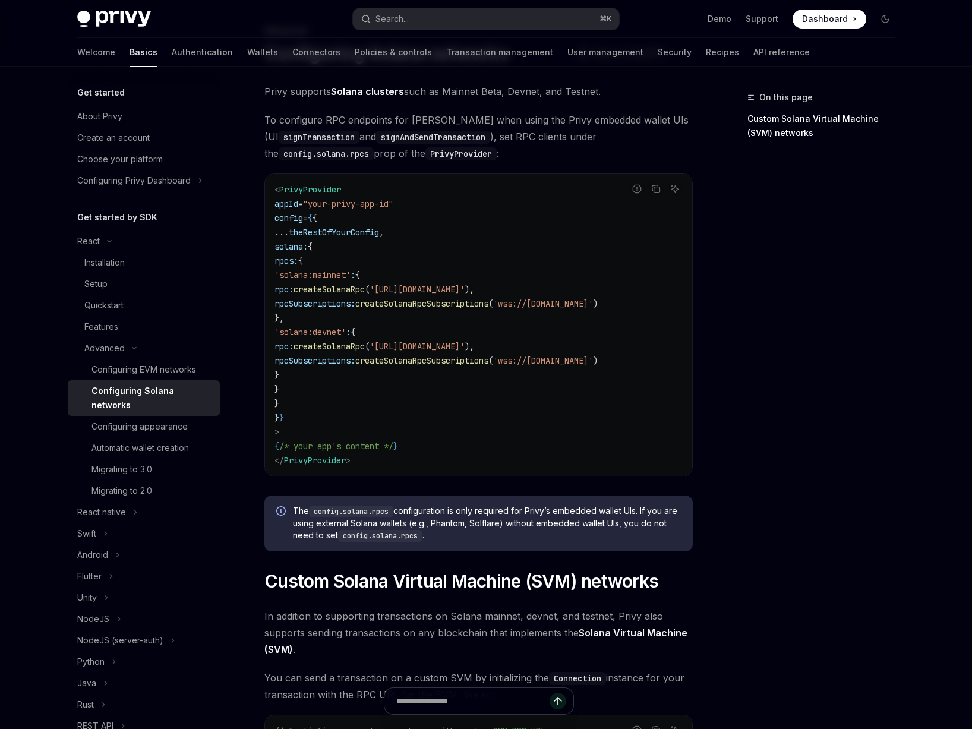
click at [350, 317] on code "< PrivyProvider appId = "your-privy-app-id" config = { { ... theRestOfYourConfi…" at bounding box center [479, 324] width 408 height 285
drag, startPoint x: 292, startPoint y: 245, endPoint x: 327, endPoint y: 273, distance: 45.3
click at [327, 273] on code "< PrivyProvider appId = "your-privy-app-id" config = { { ... theRestOfYourConfi…" at bounding box center [479, 324] width 408 height 285
drag, startPoint x: 295, startPoint y: 247, endPoint x: 352, endPoint y: 399, distance: 163.2
click at [354, 400] on code "< PrivyProvider appId = "your-privy-app-id" config = { { ... theRestOfYourConfi…" at bounding box center [479, 324] width 408 height 285
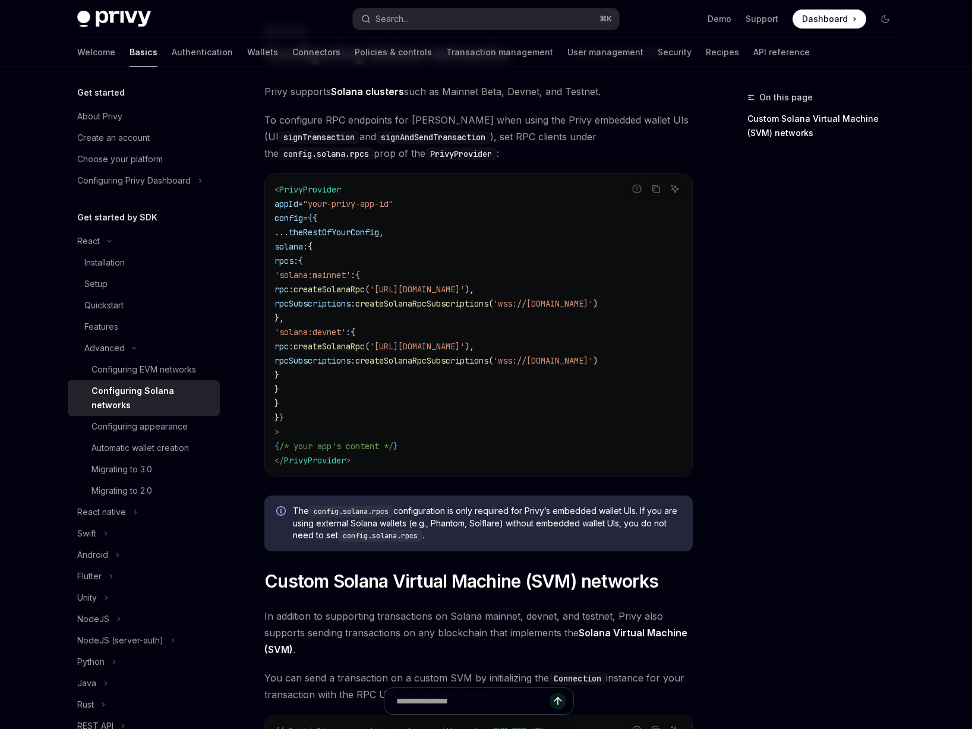
copy code "solana: { rpcs: { 'solana:mainnet' : { rpc: createSolanaRpc ( '[URL][DOMAIN_NAM…"
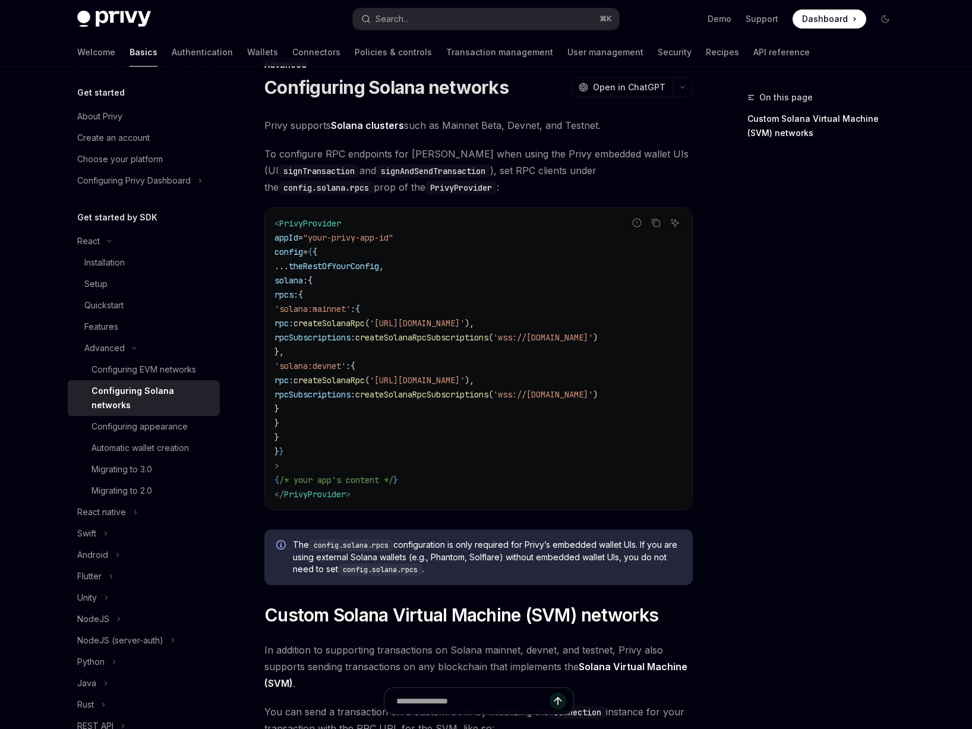
scroll to position [29, 0]
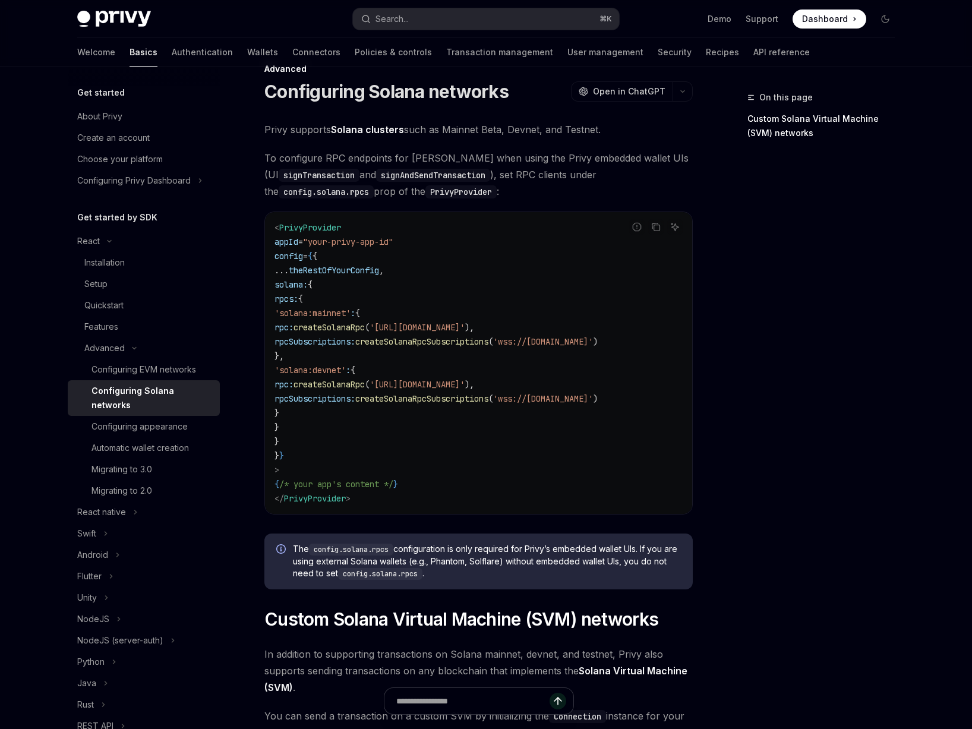
click at [506, 311] on code "< PrivyProvider appId = "your-privy-app-id" config = { { ... theRestOfYourConfi…" at bounding box center [479, 362] width 408 height 285
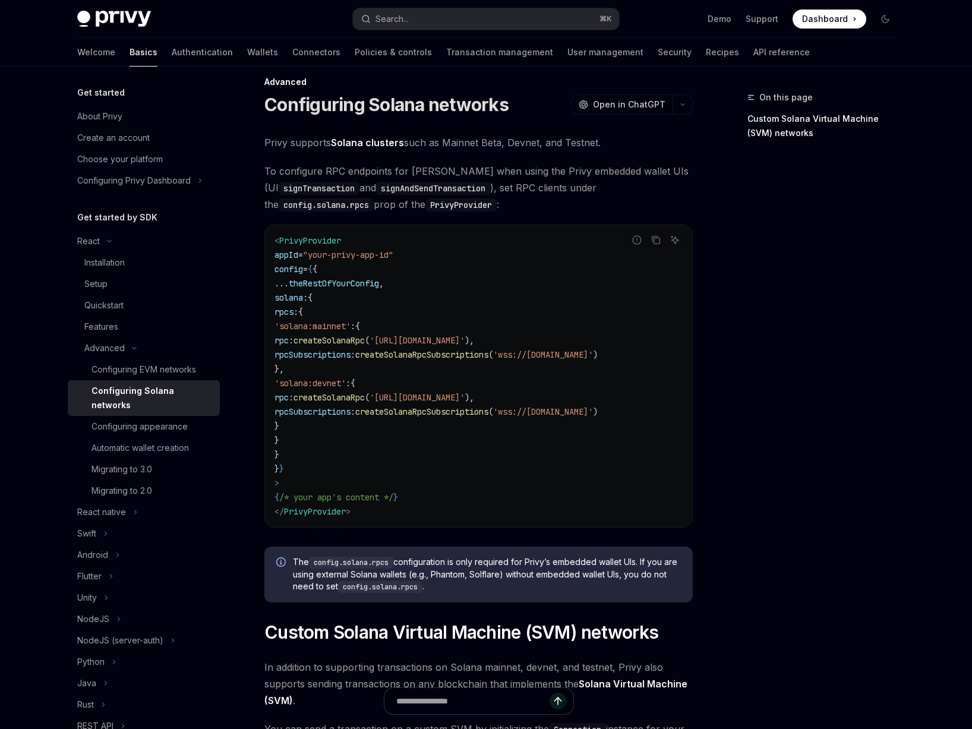
scroll to position [12, 0]
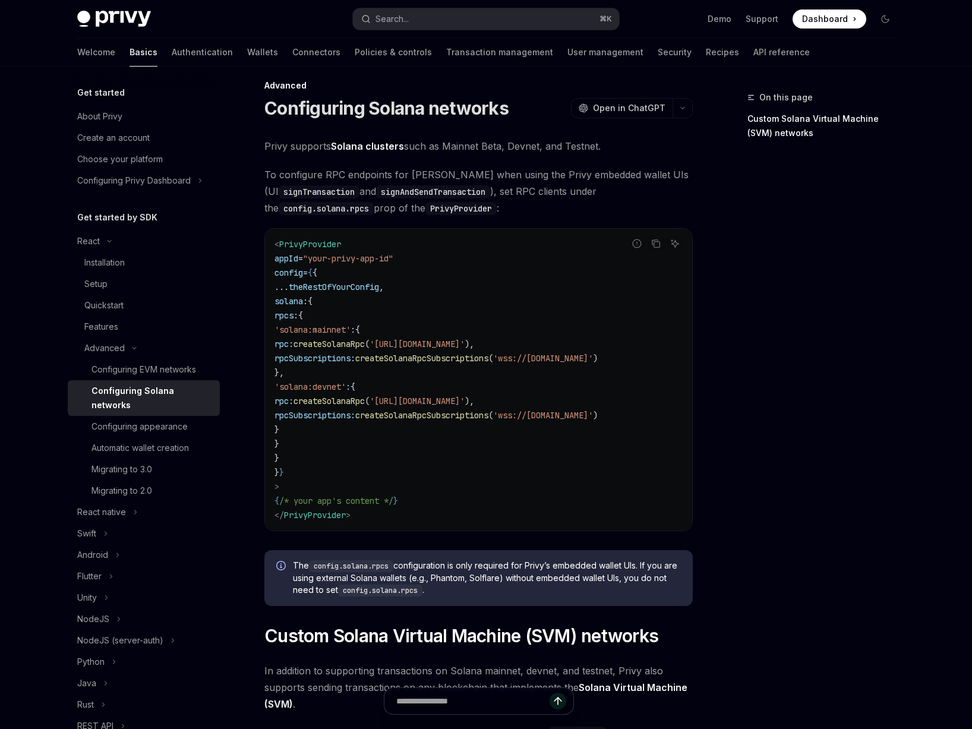
click at [365, 341] on span "createSolanaRpc" at bounding box center [329, 344] width 71 height 11
copy span "createSolanaRpc"
click at [328, 242] on span "PrivyProvider" at bounding box center [310, 244] width 62 height 11
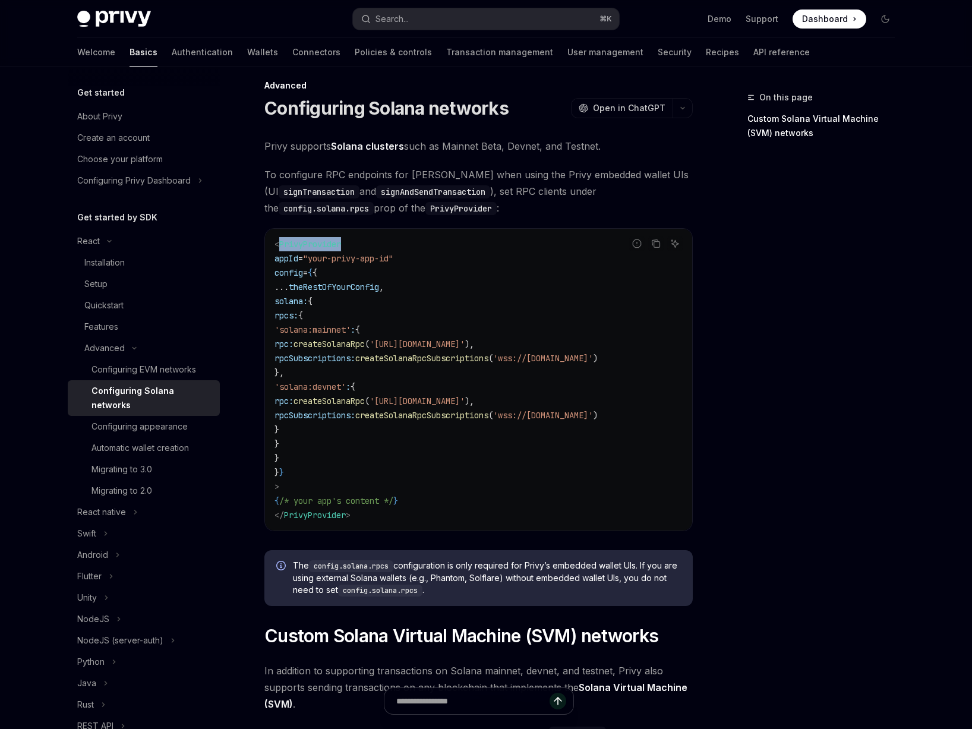
copy span "PrivyProvider"
